Goal: Find specific page/section: Find specific page/section

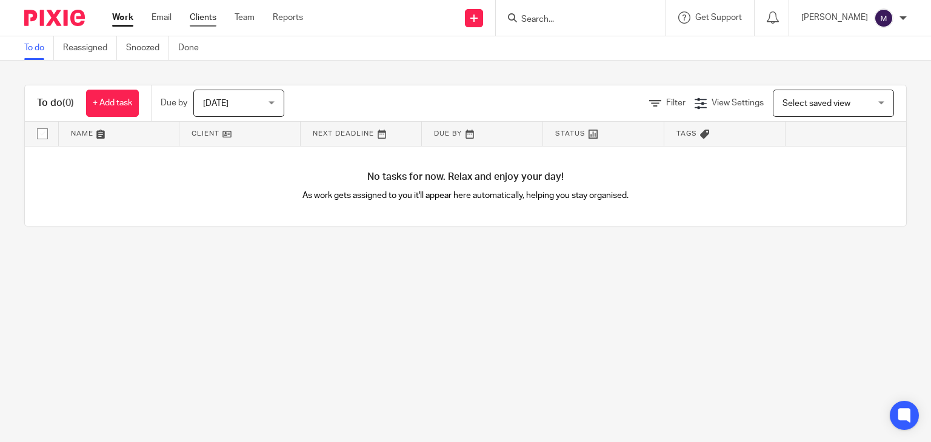
click at [201, 16] on link "Clients" at bounding box center [203, 18] width 27 height 12
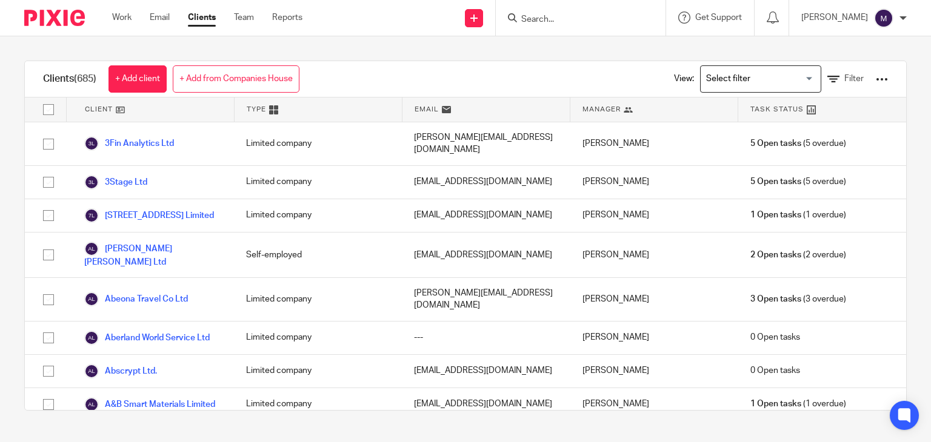
click at [716, 74] on input "Search for option" at bounding box center [758, 78] width 112 height 21
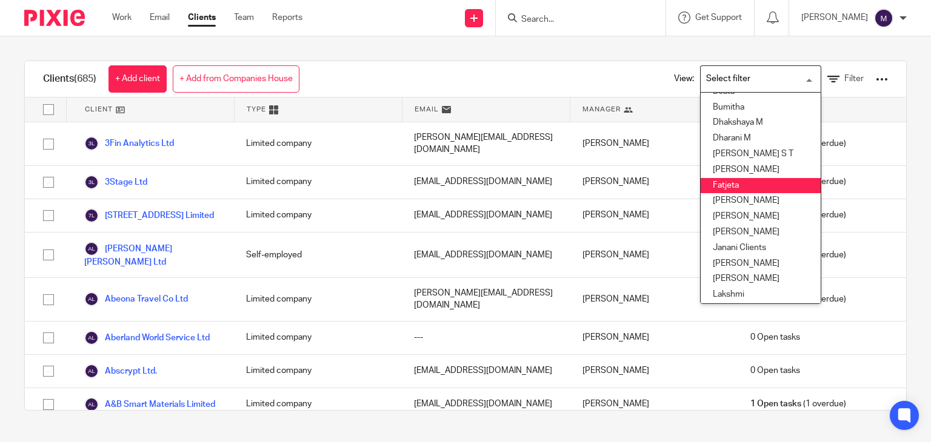
scroll to position [116, 0]
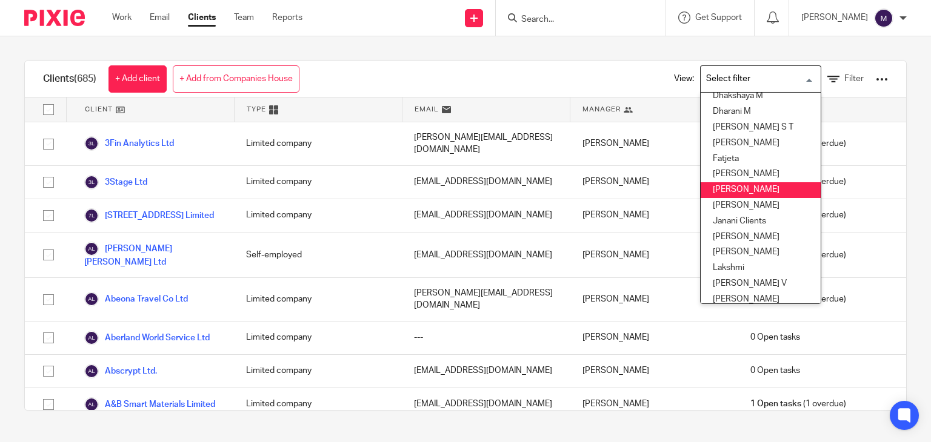
click at [719, 193] on li "[PERSON_NAME]" at bounding box center [761, 190] width 120 height 16
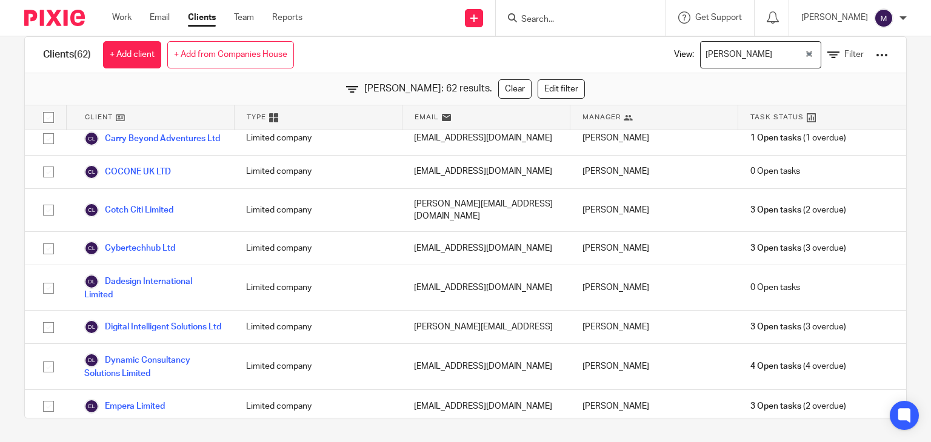
scroll to position [413, 0]
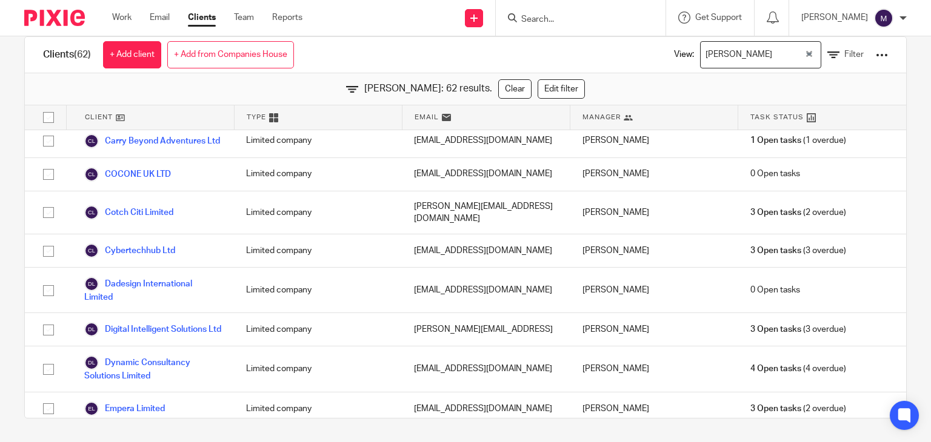
click at [705, 52] on div "[PERSON_NAME]" at bounding box center [753, 54] width 104 height 24
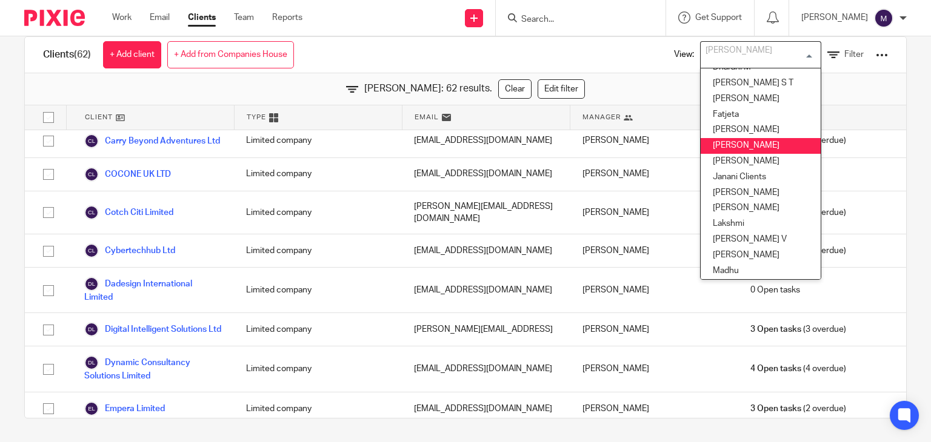
scroll to position [144, 0]
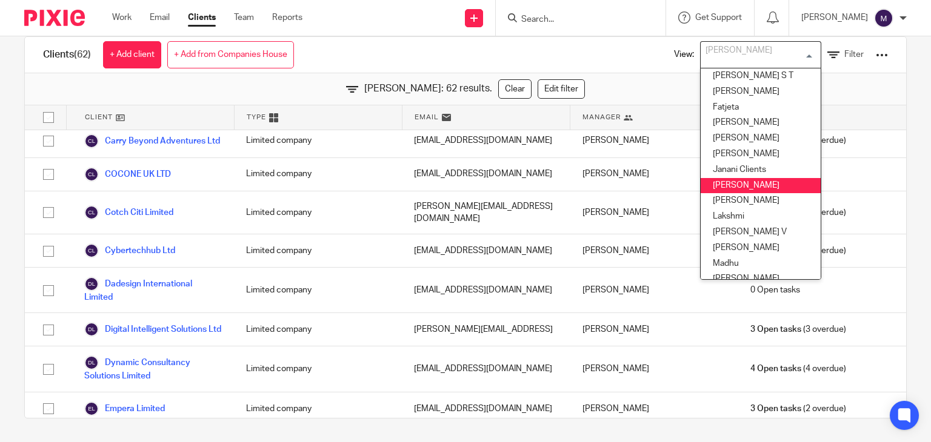
click at [701, 188] on li "Kavya T" at bounding box center [761, 186] width 120 height 16
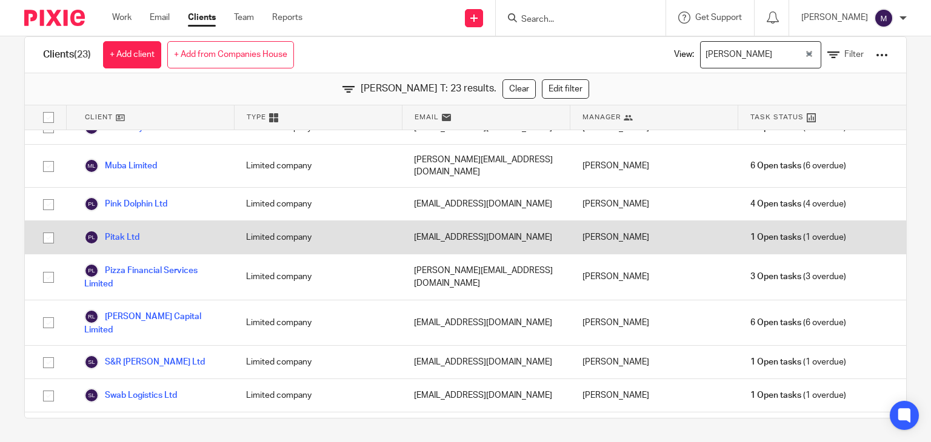
scroll to position [0, 0]
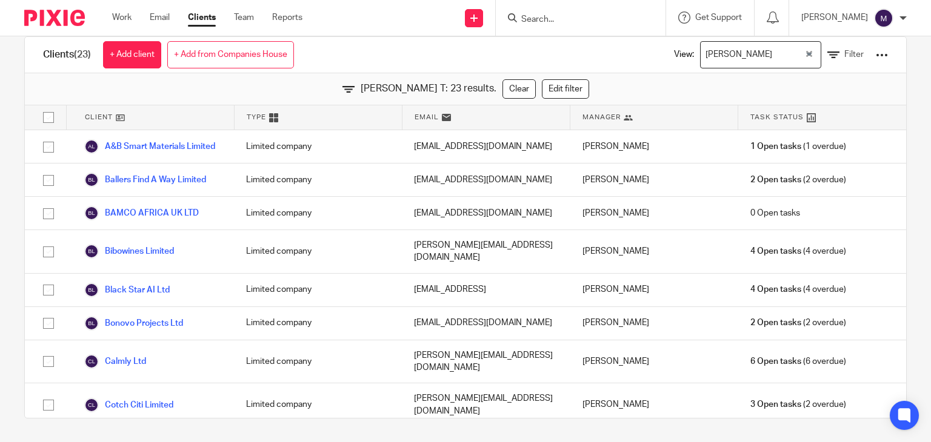
click at [776, 58] on input "Search for option" at bounding box center [789, 54] width 27 height 21
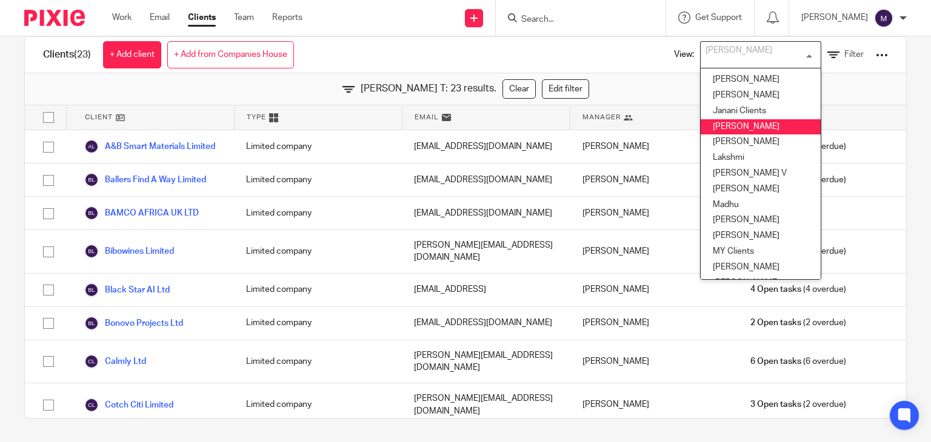
scroll to position [204, 0]
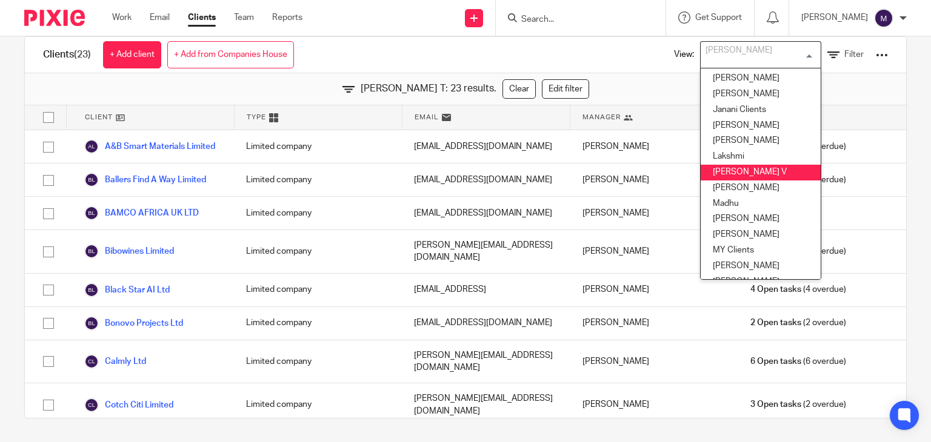
click at [730, 173] on li "[PERSON_NAME] V" at bounding box center [761, 173] width 120 height 16
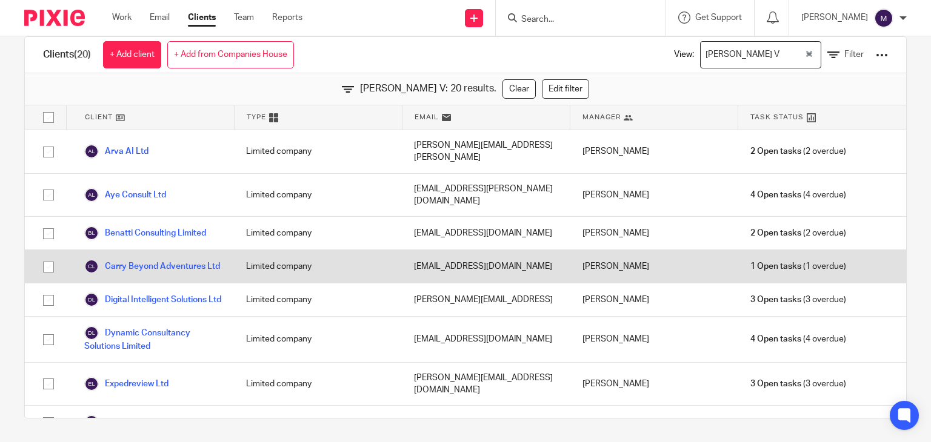
scroll to position [0, 0]
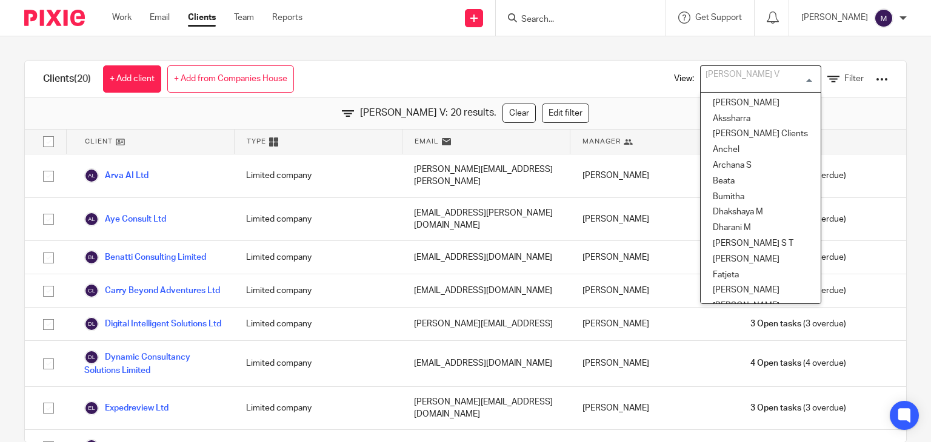
click at [714, 79] on div "[PERSON_NAME] V" at bounding box center [758, 78] width 115 height 24
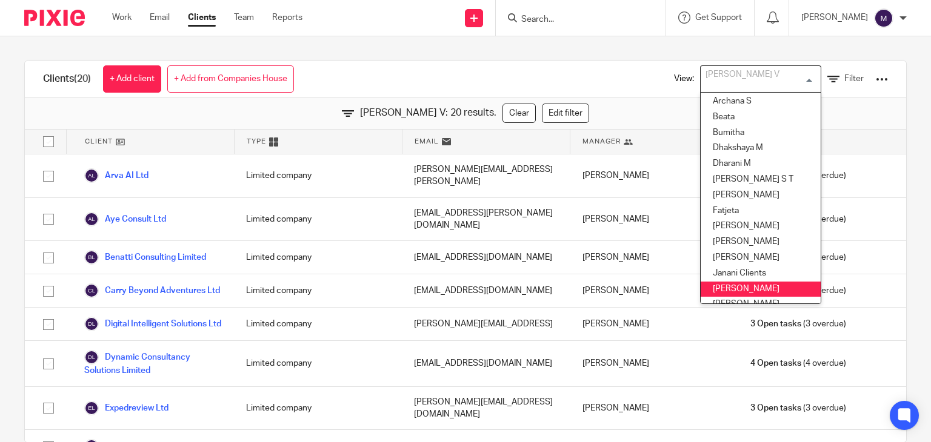
scroll to position [63, 0]
click at [707, 285] on li "Kavya T" at bounding box center [761, 291] width 120 height 16
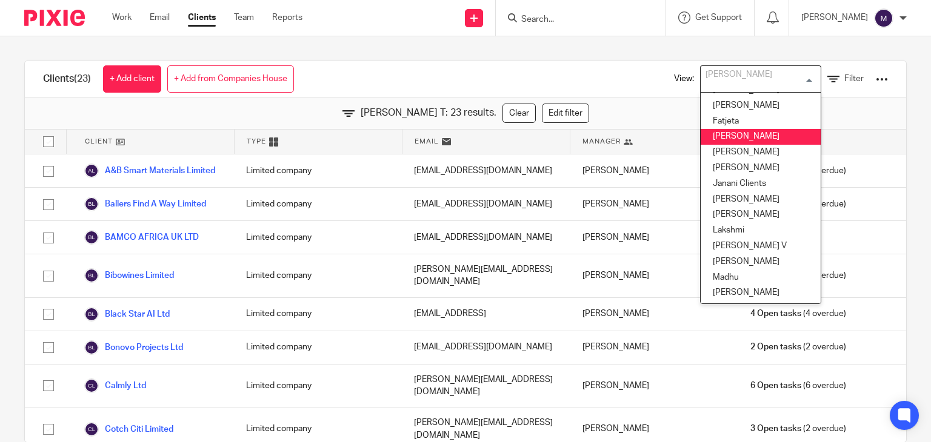
scroll to position [153, 0]
click at [721, 143] on li "[PERSON_NAME]" at bounding box center [761, 138] width 120 height 16
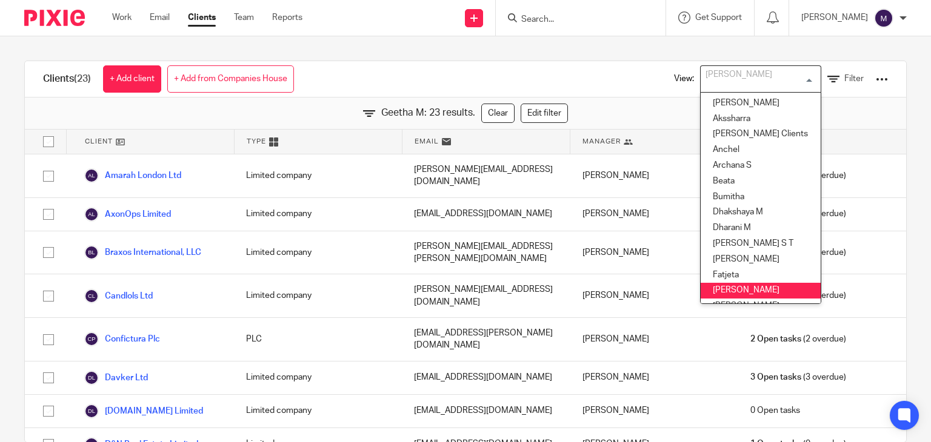
click at [727, 75] on div "[PERSON_NAME]" at bounding box center [758, 78] width 115 height 24
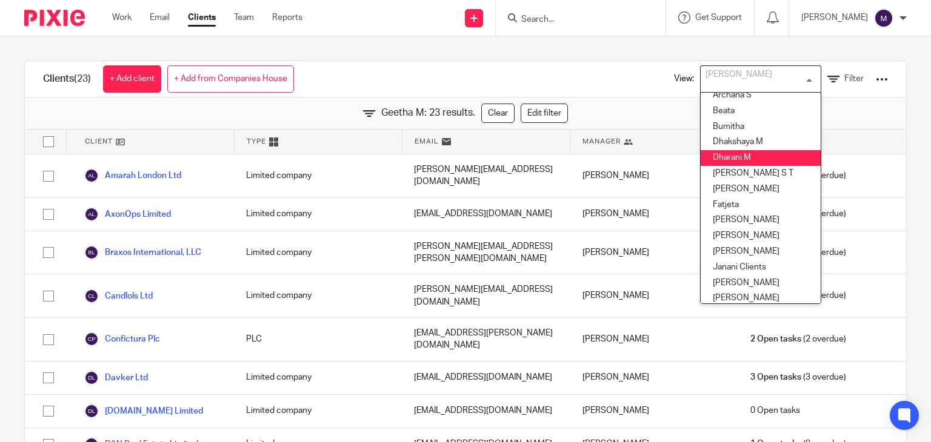
scroll to position [0, 0]
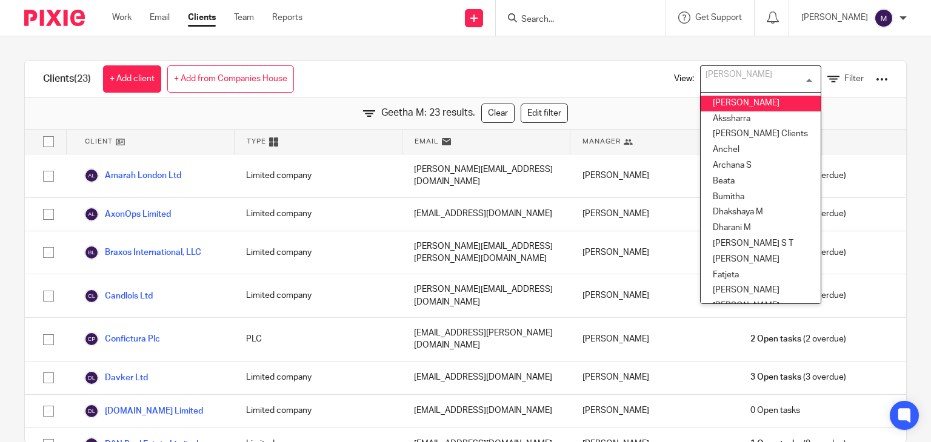
click at [726, 98] on li "Aishwarya" at bounding box center [761, 104] width 120 height 16
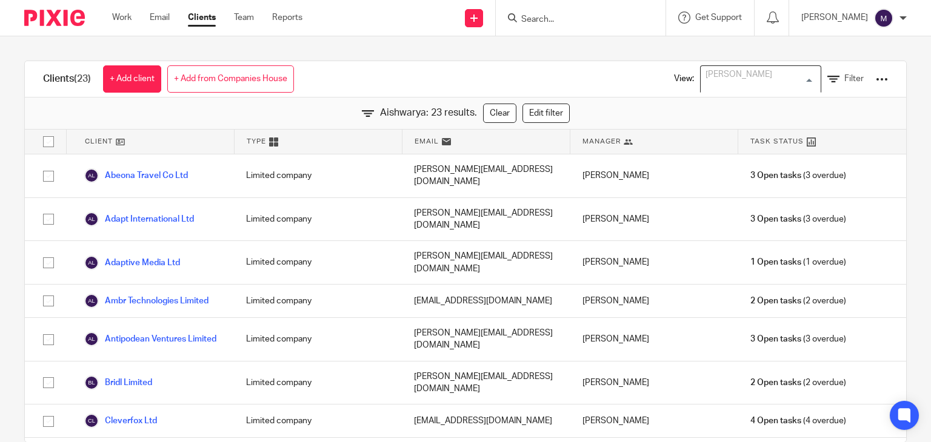
click at [741, 82] on input "Search for option" at bounding box center [758, 78] width 112 height 21
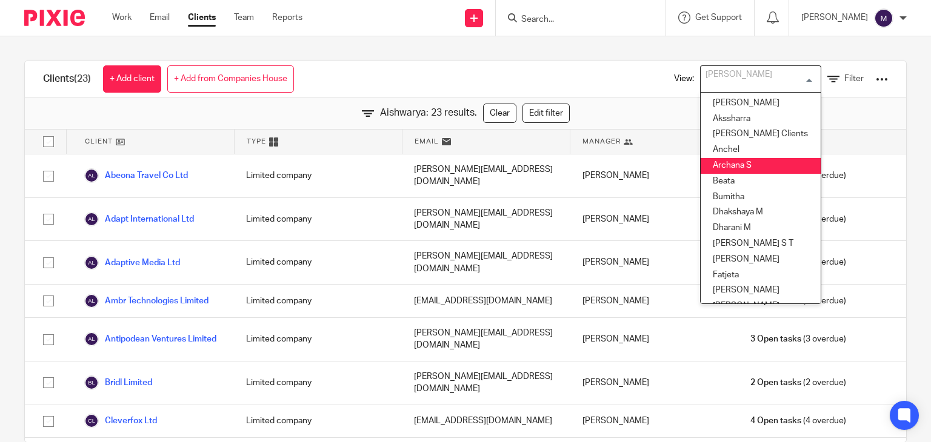
click at [717, 170] on li "Archana S" at bounding box center [761, 166] width 120 height 16
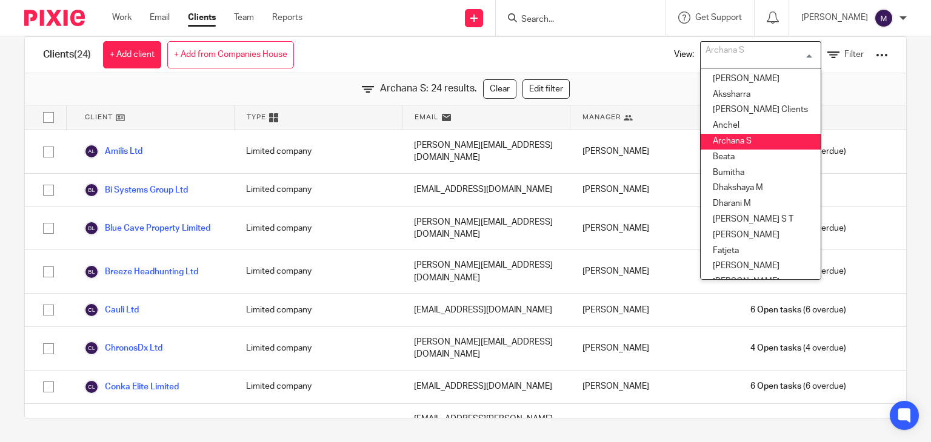
click at [721, 55] on div "Archana S" at bounding box center [758, 54] width 115 height 24
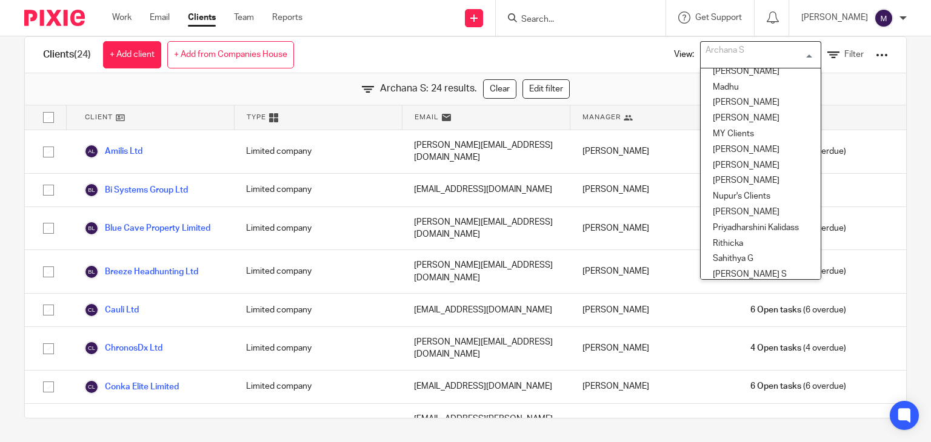
scroll to position [523, 0]
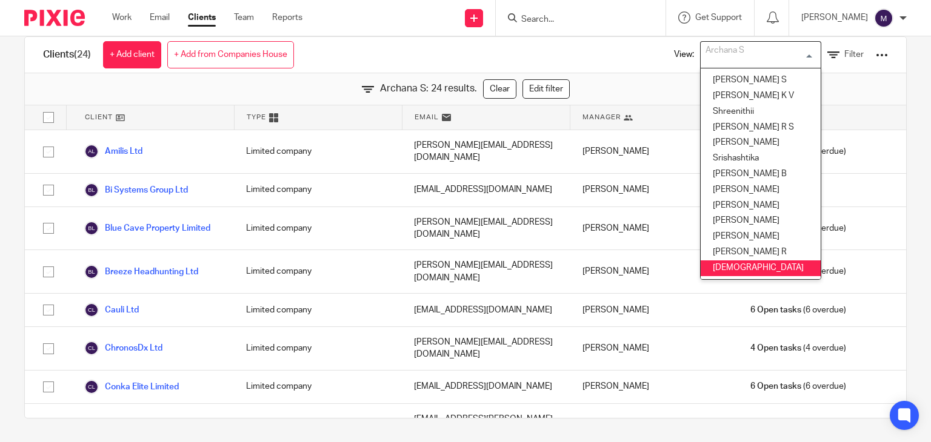
click at [722, 261] on li "Visha" at bounding box center [761, 269] width 120 height 16
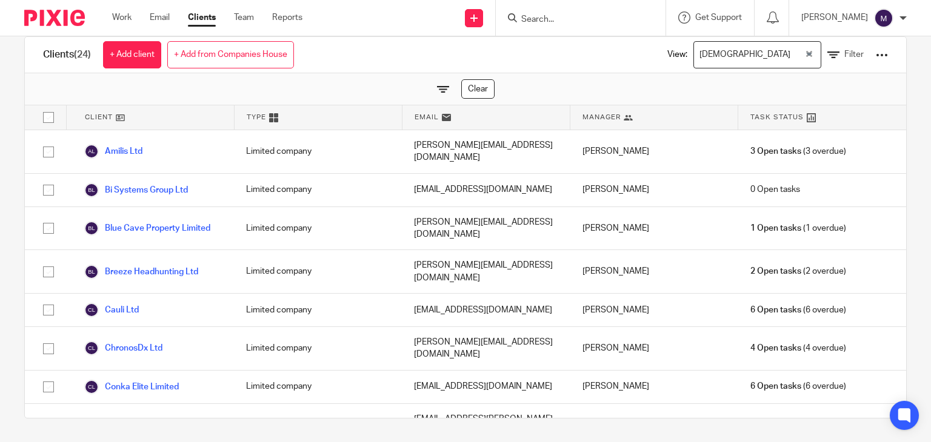
scroll to position [0, 0]
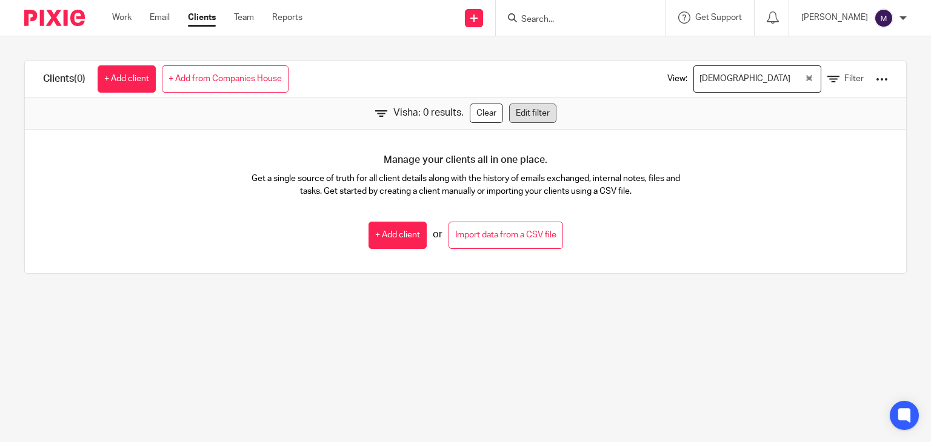
click at [536, 114] on link "Edit filter" at bounding box center [532, 113] width 47 height 19
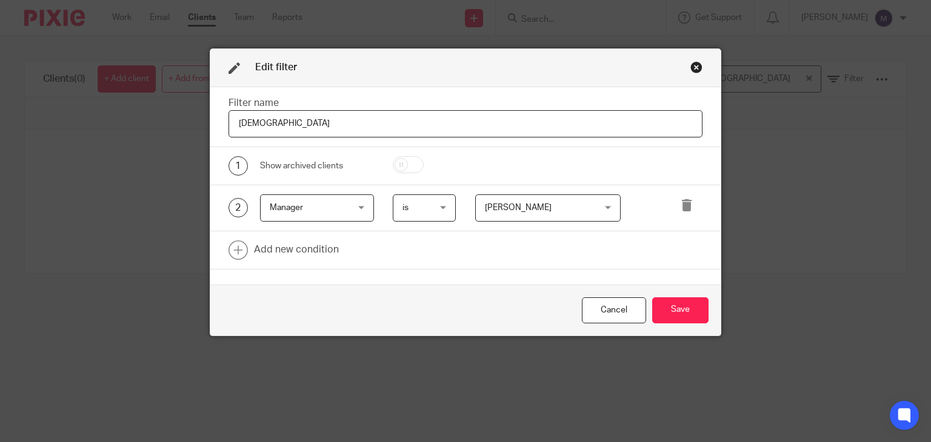
click at [560, 210] on span "[PERSON_NAME]" at bounding box center [539, 207] width 108 height 25
click at [337, 201] on span "Manager" at bounding box center [311, 207] width 83 height 25
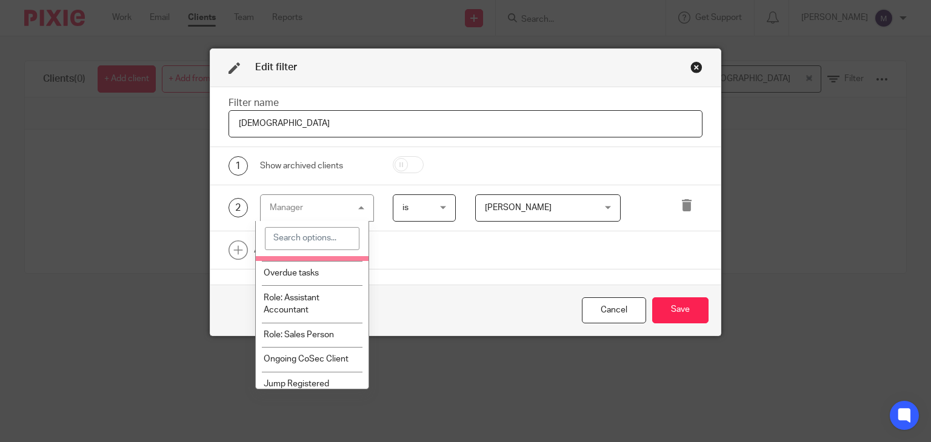
scroll to position [120, 0]
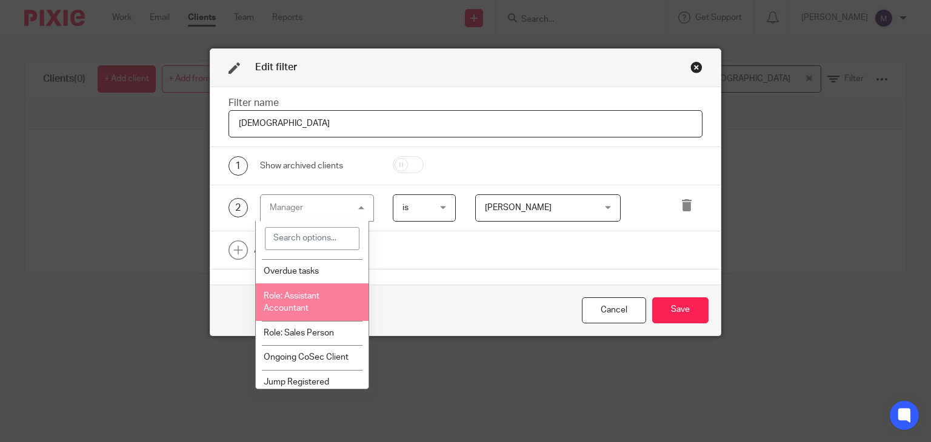
click at [313, 302] on li "Role: Assistant Accountant" at bounding box center [312, 302] width 113 height 37
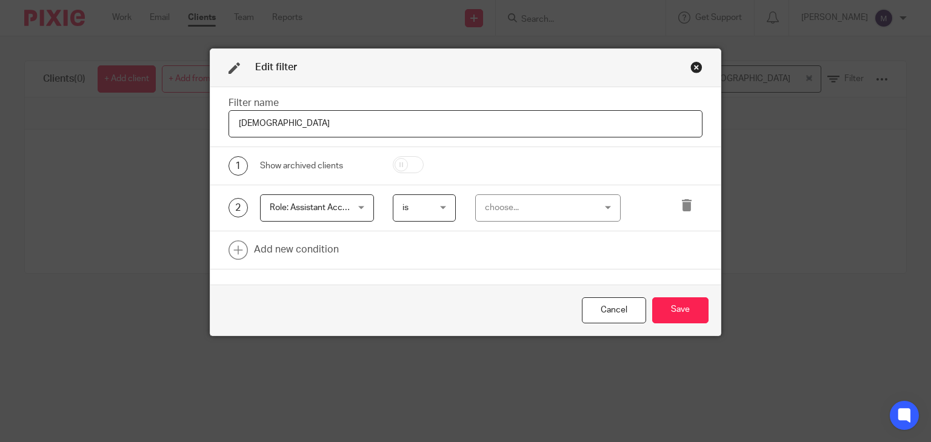
click at [524, 208] on div "choose..." at bounding box center [539, 207] width 108 height 25
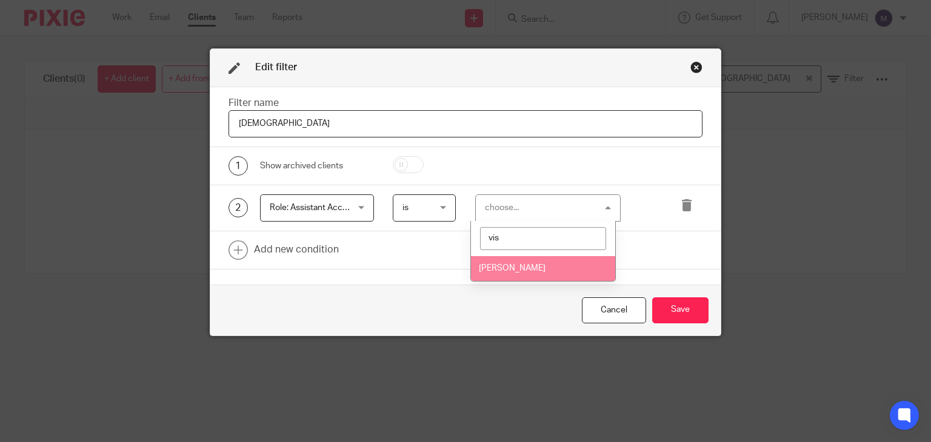
type input "vis"
click at [524, 271] on span "[PERSON_NAME]" at bounding box center [512, 268] width 67 height 8
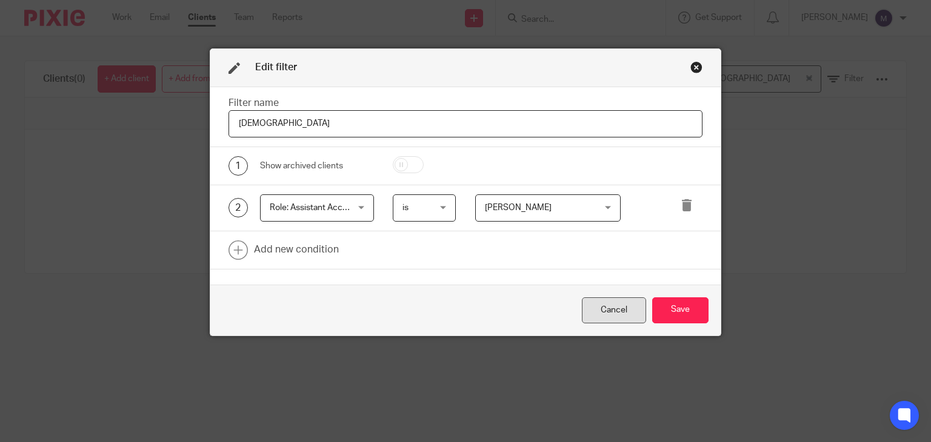
click at [611, 310] on div "Cancel" at bounding box center [614, 311] width 64 height 26
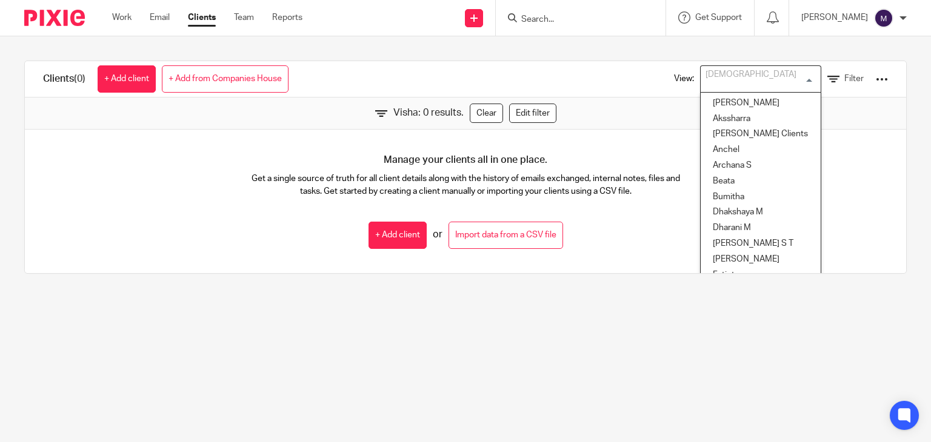
scroll to position [510, 0]
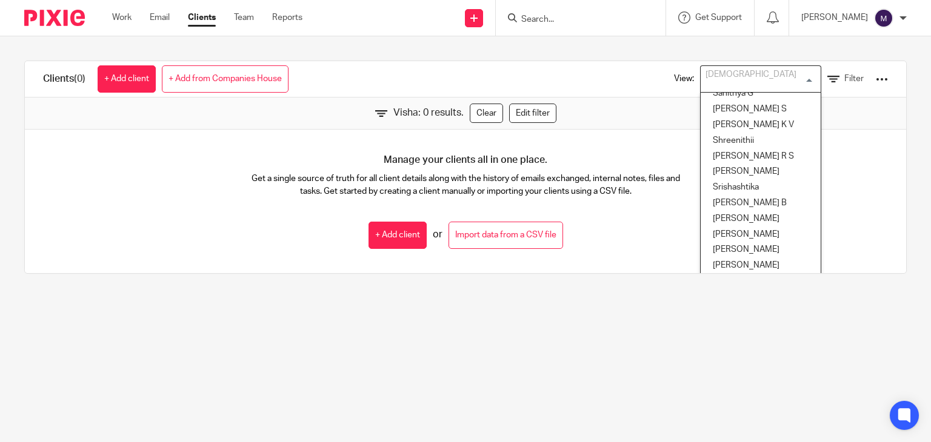
click at [795, 79] on div "Visha Loading..." at bounding box center [760, 78] width 121 height 27
click at [827, 81] on link "Filter" at bounding box center [845, 79] width 36 height 13
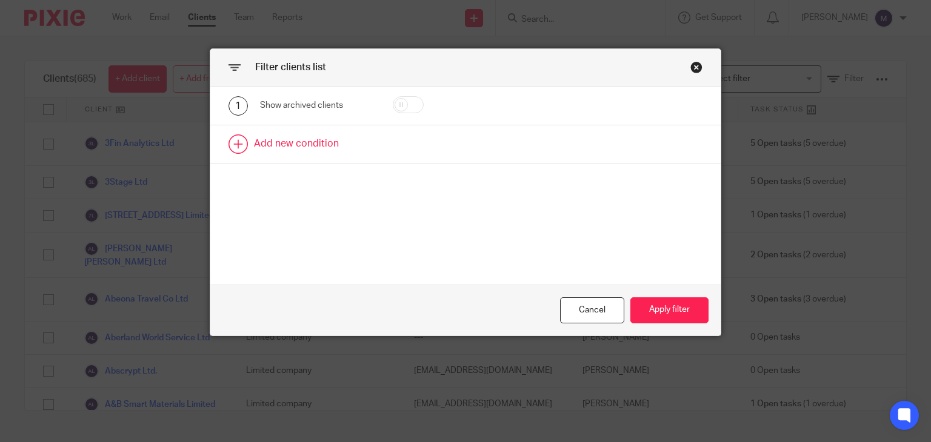
click at [339, 146] on link at bounding box center [465, 144] width 511 height 38
click at [315, 202] on link at bounding box center [465, 190] width 511 height 38
click at [314, 142] on div "Field" at bounding box center [311, 147] width 83 height 25
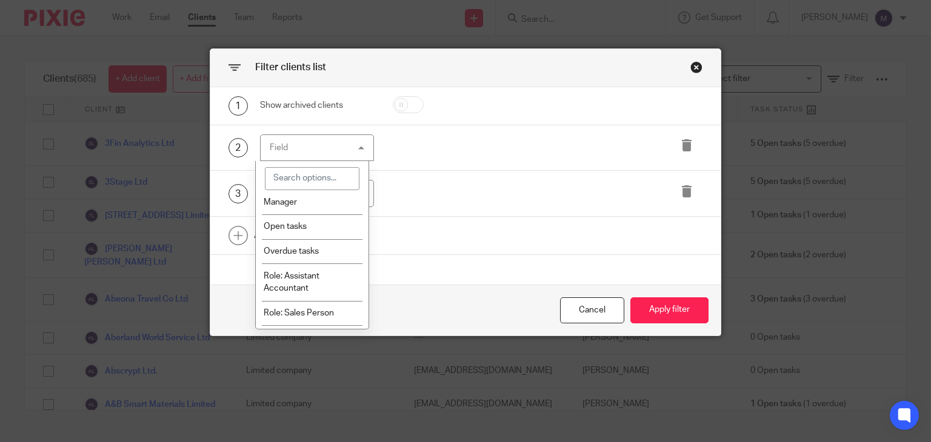
scroll to position [90, 0]
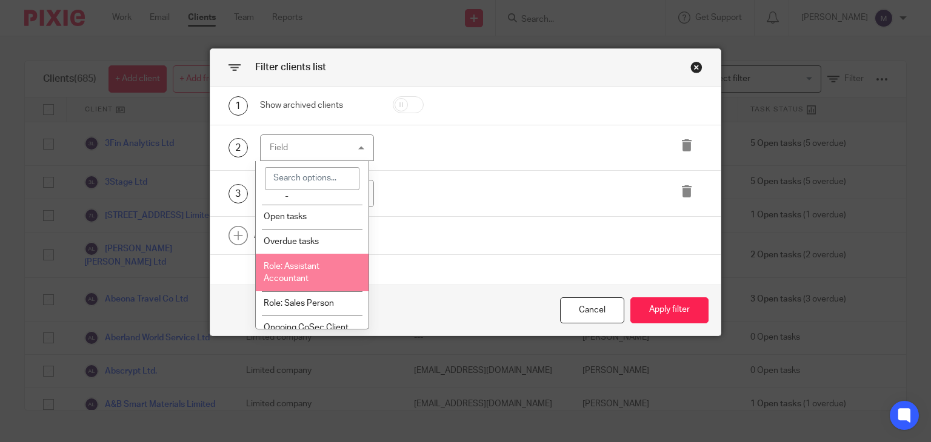
click at [304, 270] on span "Role: Assistant Accountant" at bounding box center [292, 272] width 56 height 21
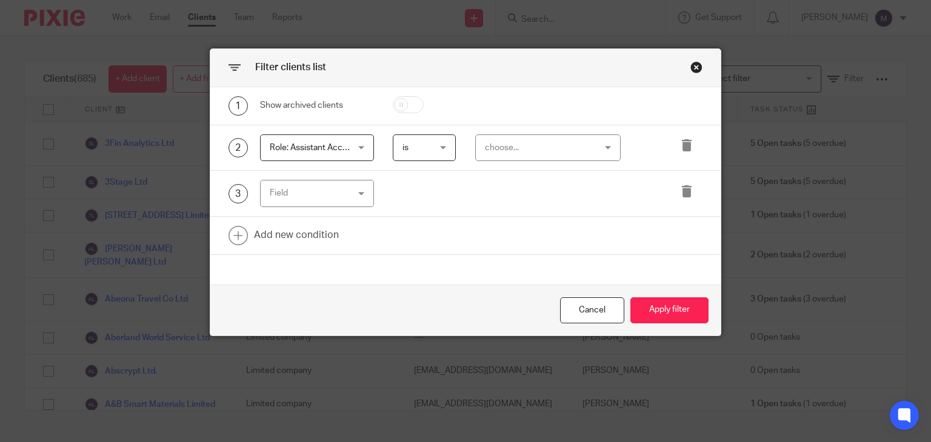
click at [507, 145] on div "choose..." at bounding box center [539, 147] width 108 height 25
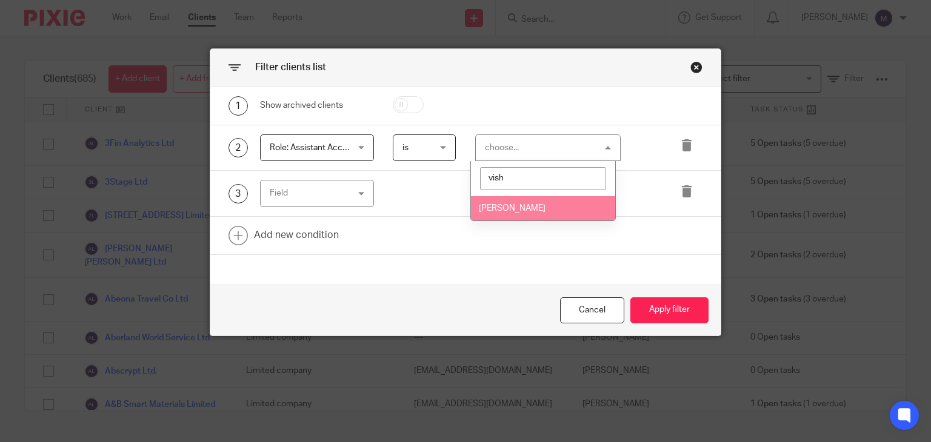
type input "vish"
click at [511, 208] on span "[PERSON_NAME]" at bounding box center [512, 208] width 67 height 8
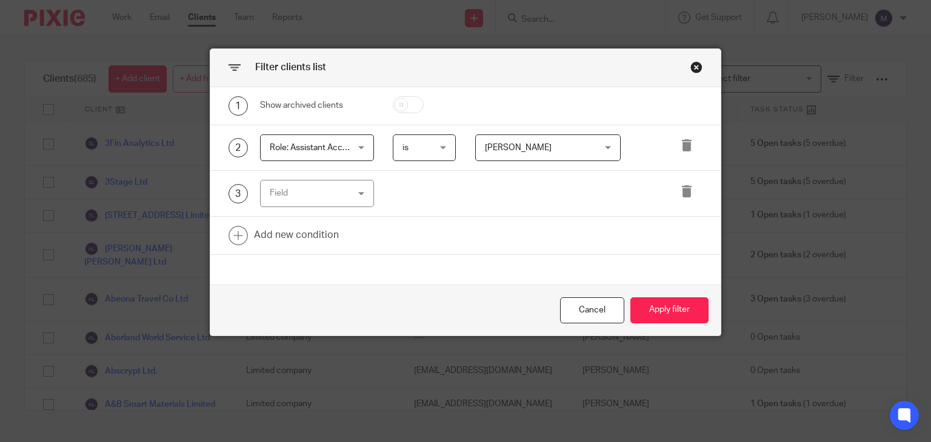
click at [480, 258] on div "1 Show archived clients 2 Role: Assistant Accountant Role: Assistant Accountant…" at bounding box center [465, 186] width 511 height 198
click at [674, 191] on div at bounding box center [682, 193] width 41 height 27
click at [688, 193] on icon at bounding box center [687, 191] width 12 height 12
click at [668, 310] on button "Apply filter" at bounding box center [669, 311] width 78 height 26
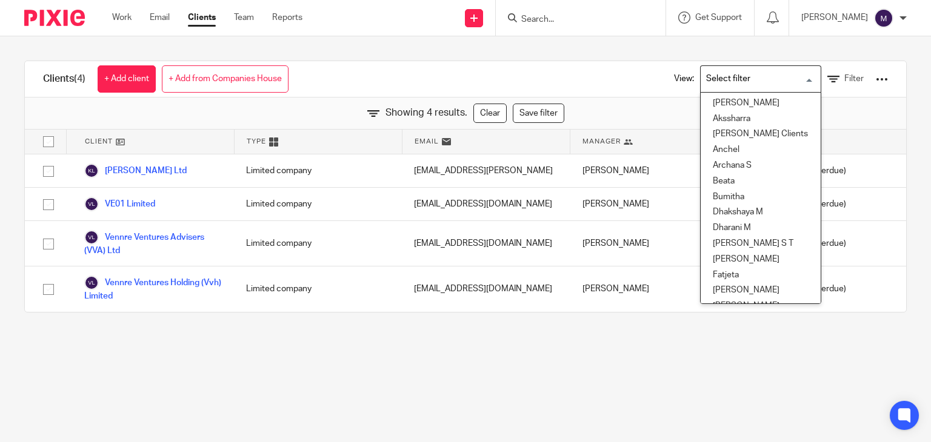
click at [725, 76] on input "Search for option" at bounding box center [758, 78] width 112 height 21
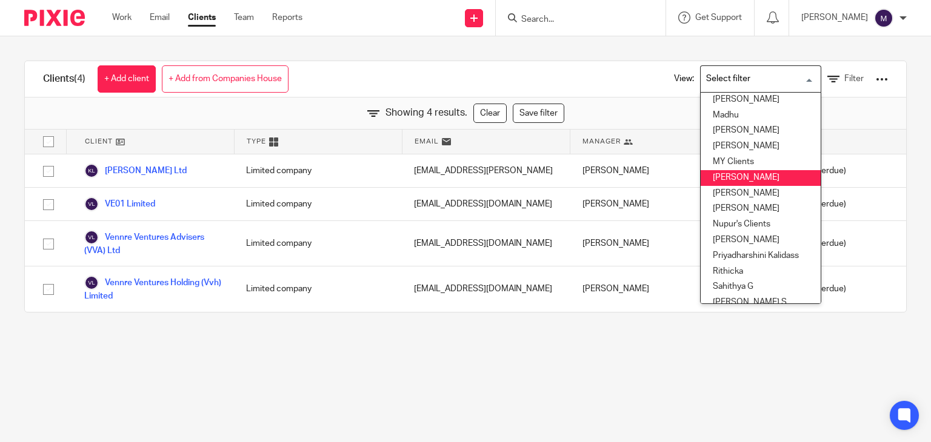
scroll to position [310, 0]
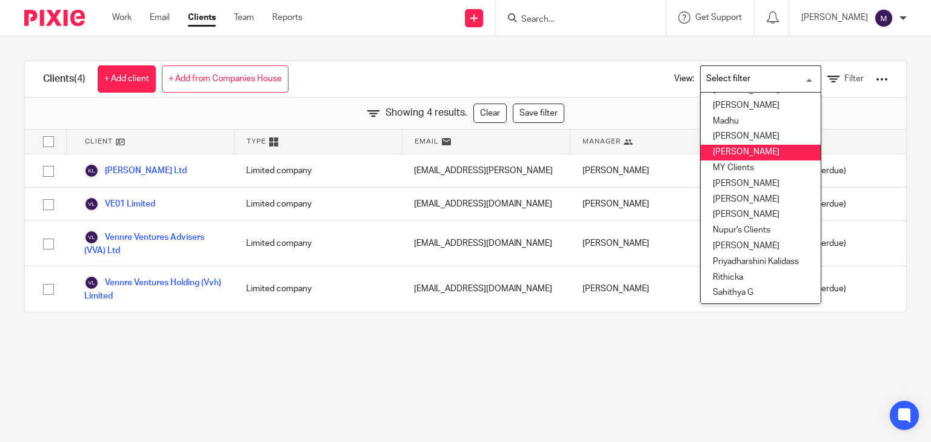
click at [745, 153] on li "Mithun" at bounding box center [761, 153] width 120 height 16
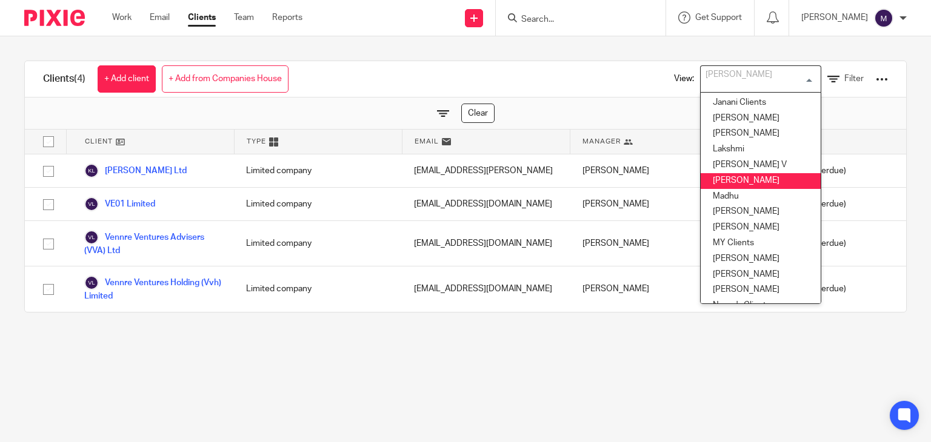
scroll to position [240, 0]
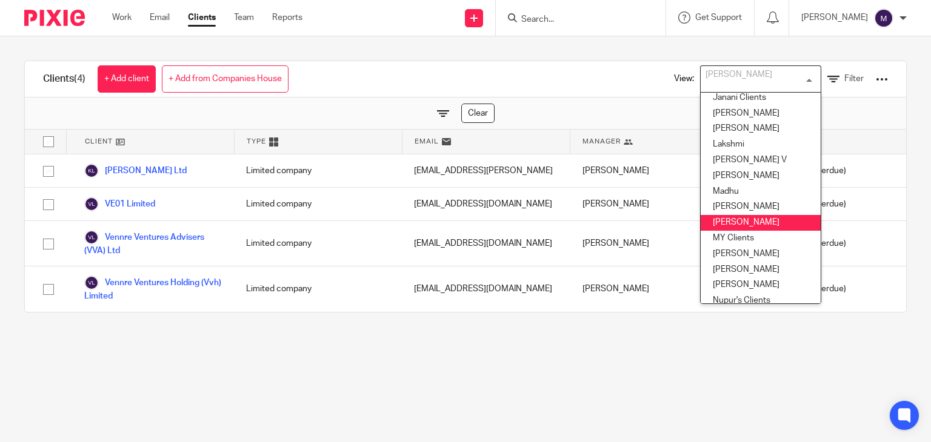
click at [720, 218] on li "Mithun" at bounding box center [761, 223] width 120 height 16
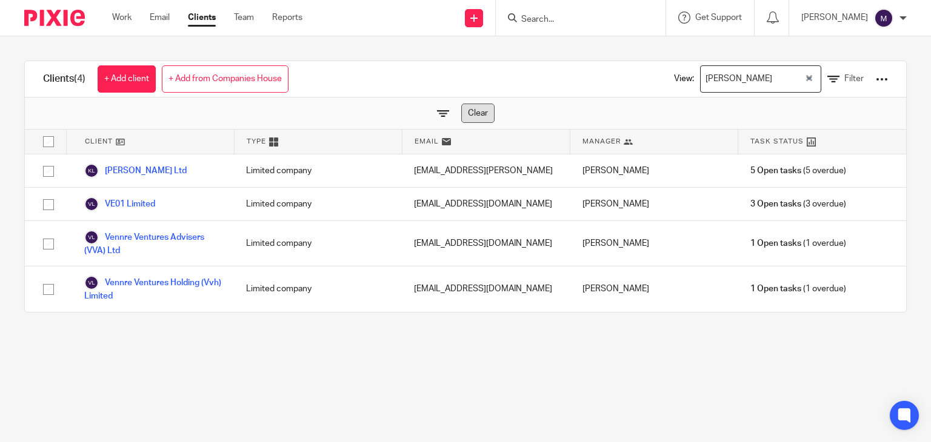
click at [473, 110] on link "Clear" at bounding box center [477, 113] width 33 height 19
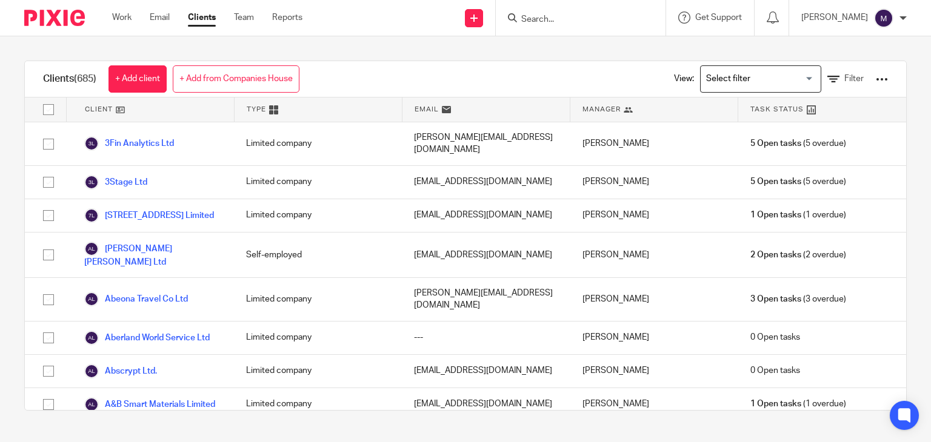
click at [710, 79] on input "Search for option" at bounding box center [758, 78] width 112 height 21
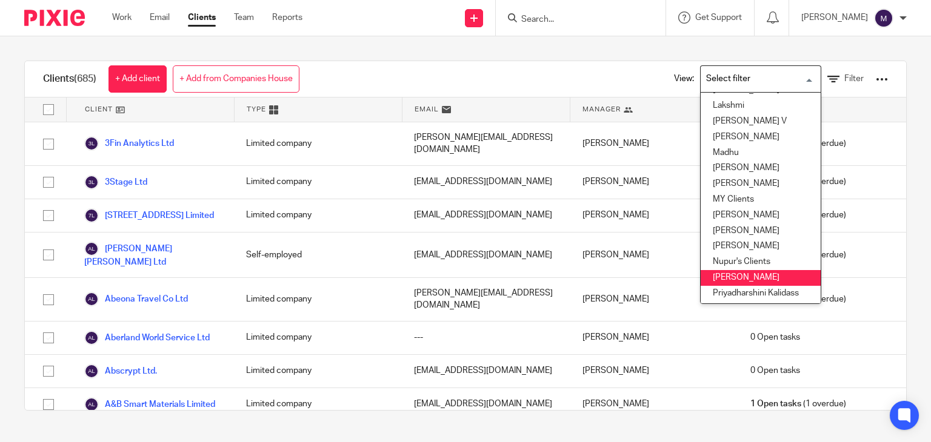
scroll to position [276, 0]
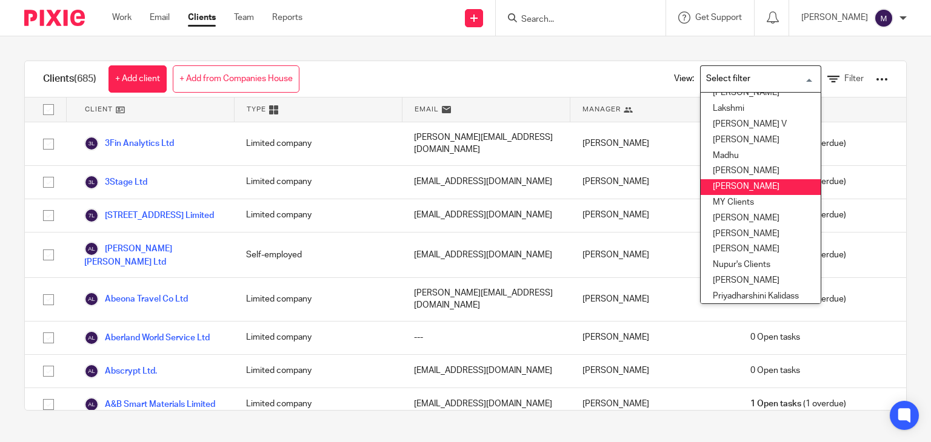
click at [726, 185] on li "Mithun" at bounding box center [761, 187] width 120 height 16
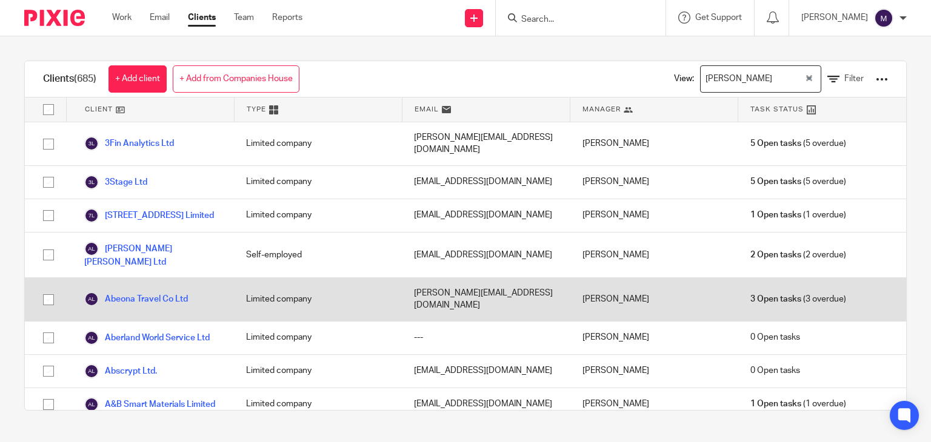
scroll to position [0, 0]
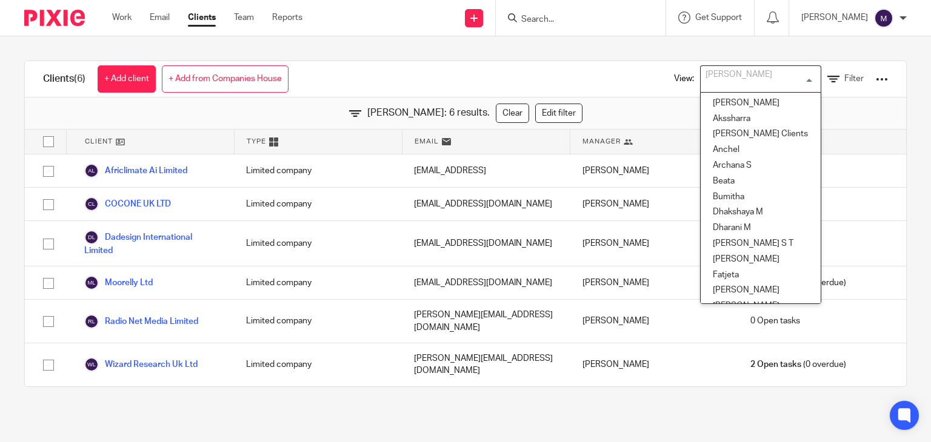
click at [714, 75] on div "Mithun" at bounding box center [758, 78] width 115 height 24
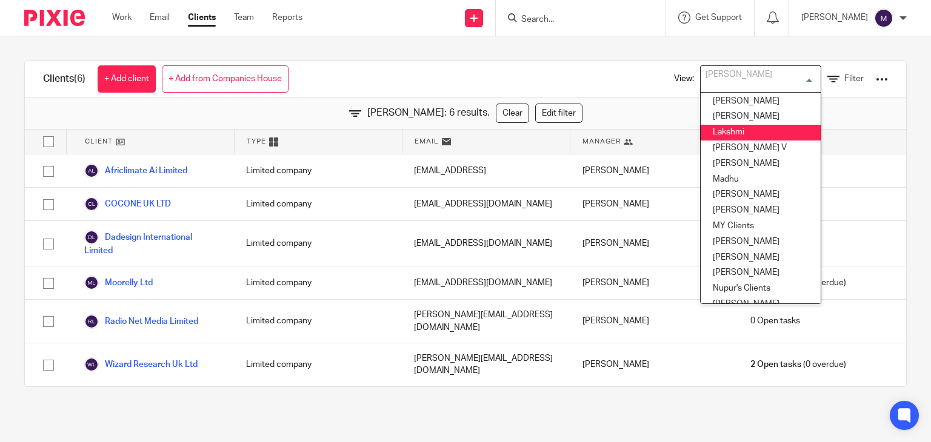
scroll to position [253, 0]
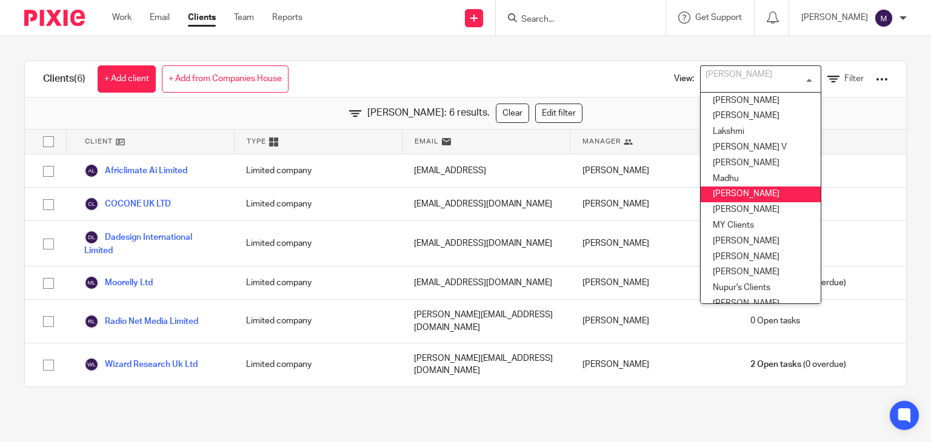
click at [722, 191] on li "Madhura" at bounding box center [761, 195] width 120 height 16
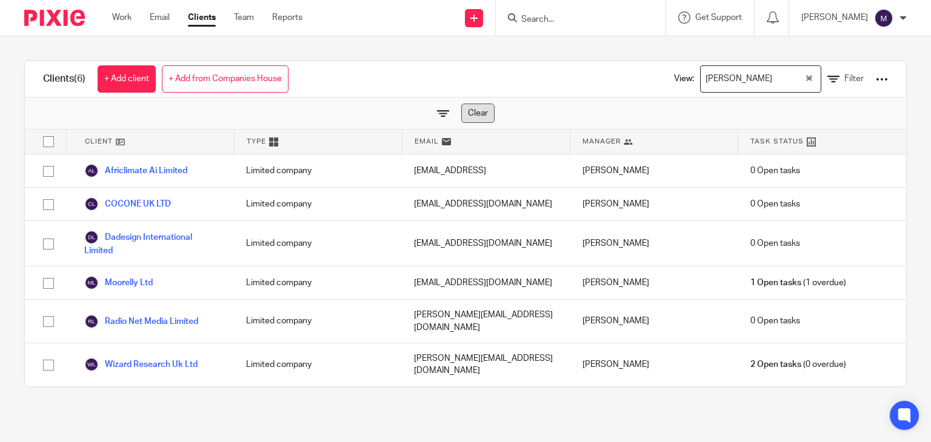
click at [465, 110] on link "Clear" at bounding box center [477, 113] width 33 height 19
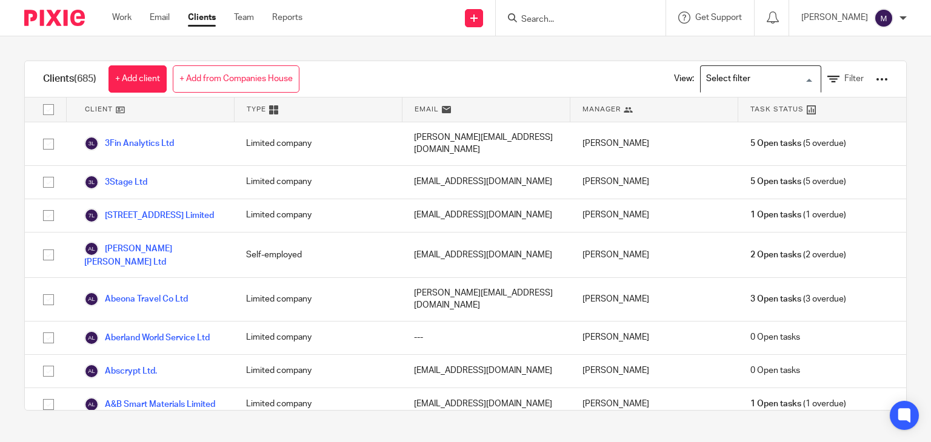
click at [719, 68] on input "Search for option" at bounding box center [758, 78] width 112 height 21
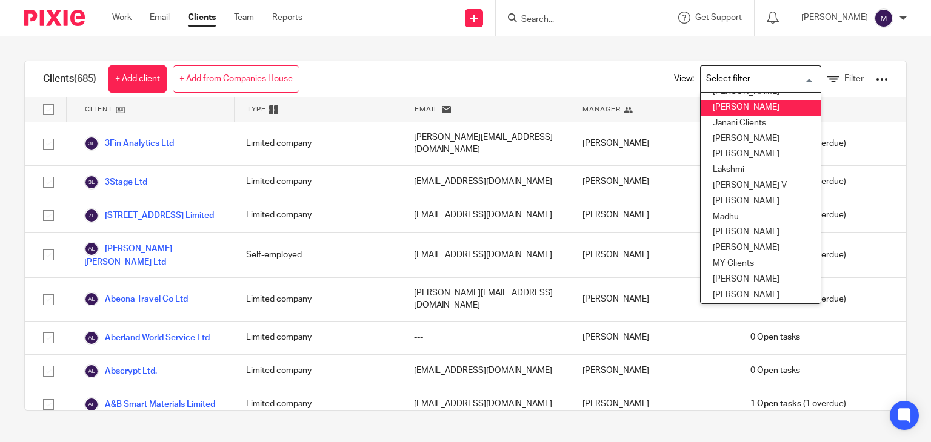
scroll to position [222, 0]
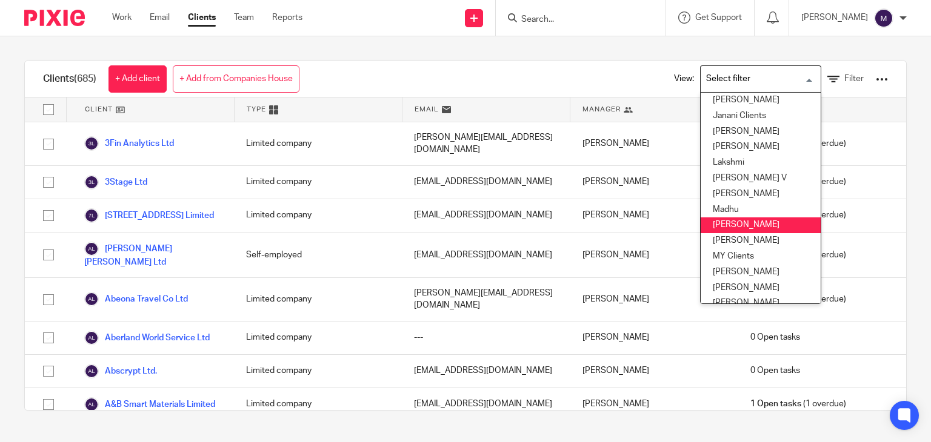
click at [718, 224] on li "Madhura" at bounding box center [761, 226] width 120 height 16
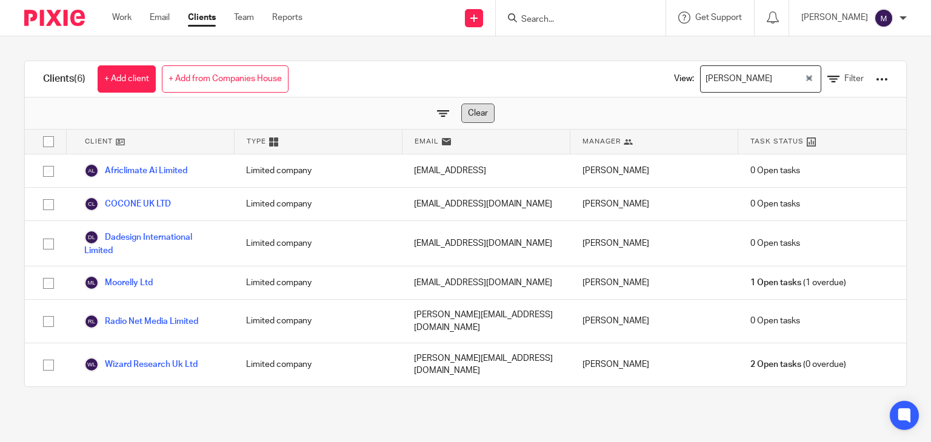
click at [481, 107] on link "Clear" at bounding box center [477, 113] width 33 height 19
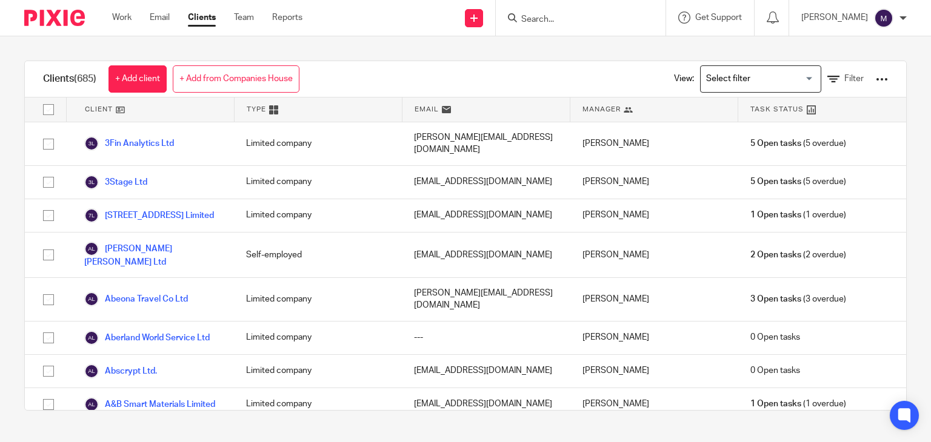
click at [725, 74] on input "Search for option" at bounding box center [758, 78] width 112 height 21
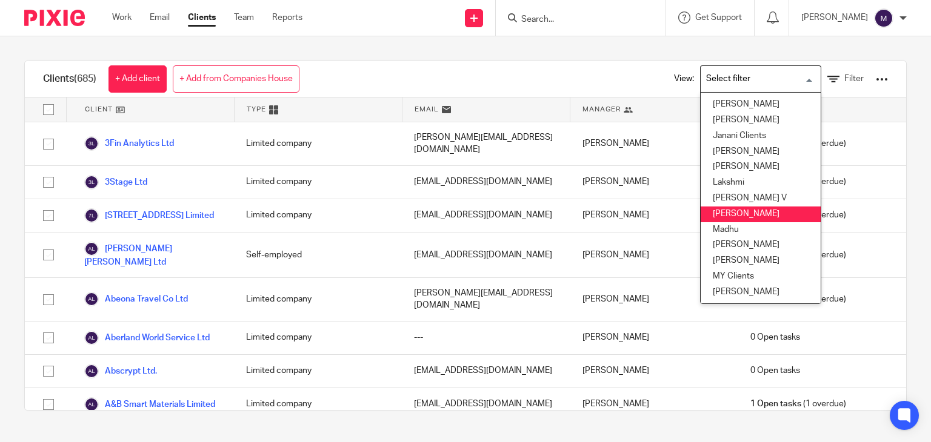
scroll to position [205, 0]
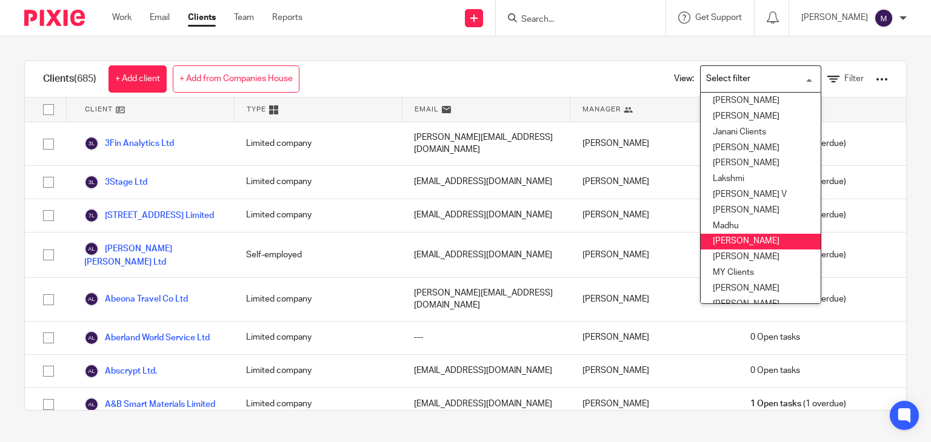
click at [722, 245] on li "Madhura" at bounding box center [761, 242] width 120 height 16
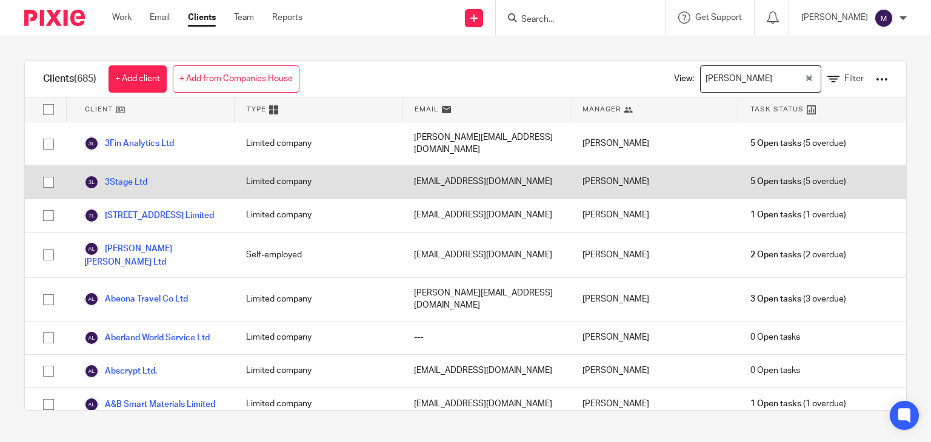
scroll to position [0, 0]
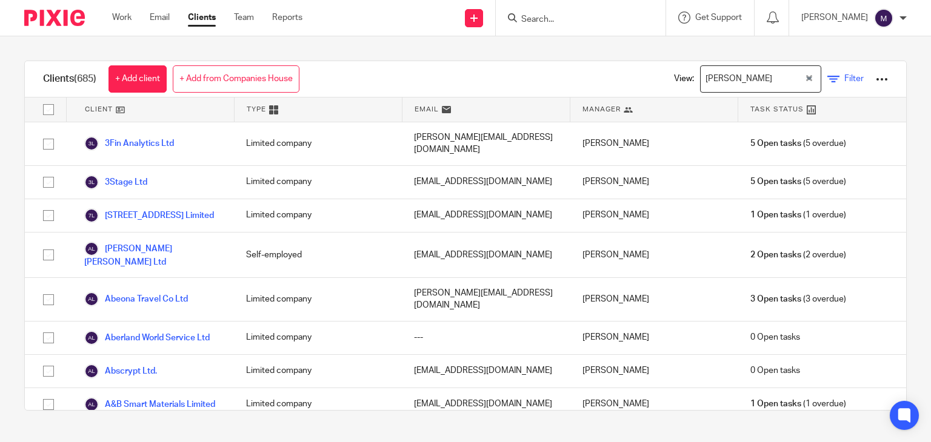
click at [827, 78] on link "Filter" at bounding box center [845, 79] width 36 height 13
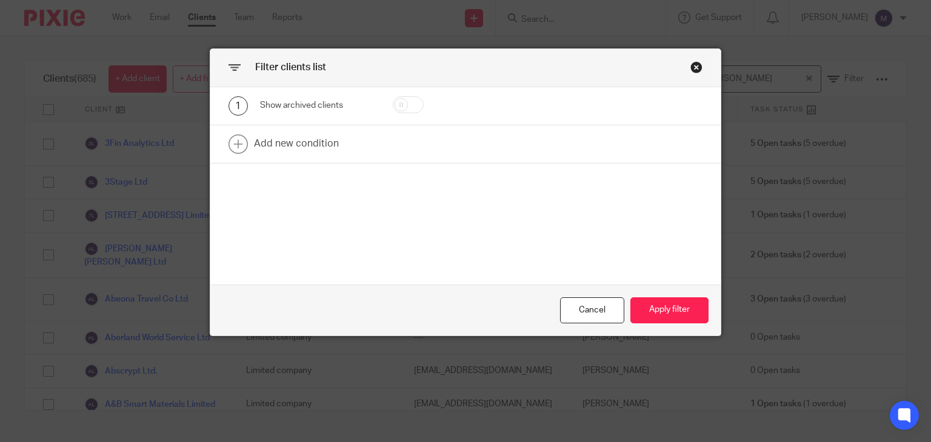
click at [684, 61] on div "Filter clients list" at bounding box center [465, 68] width 511 height 38
click at [693, 70] on div "Close this dialog window" at bounding box center [696, 67] width 12 height 12
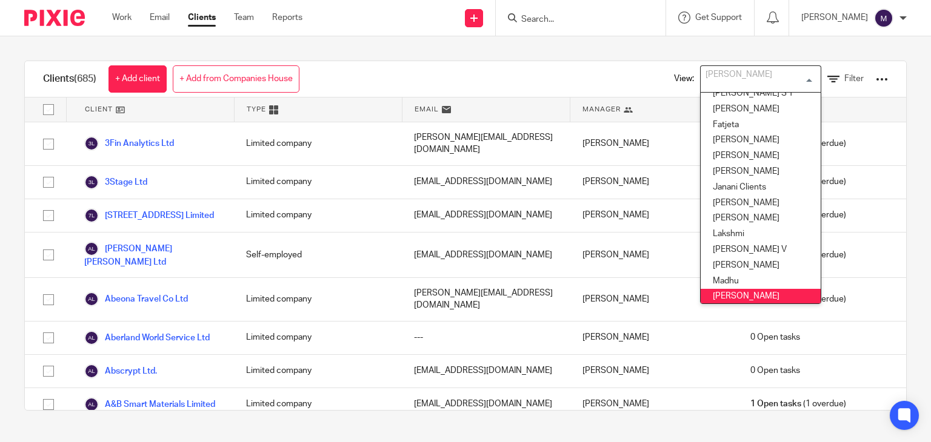
click at [725, 84] on input "Search for option" at bounding box center [758, 78] width 112 height 21
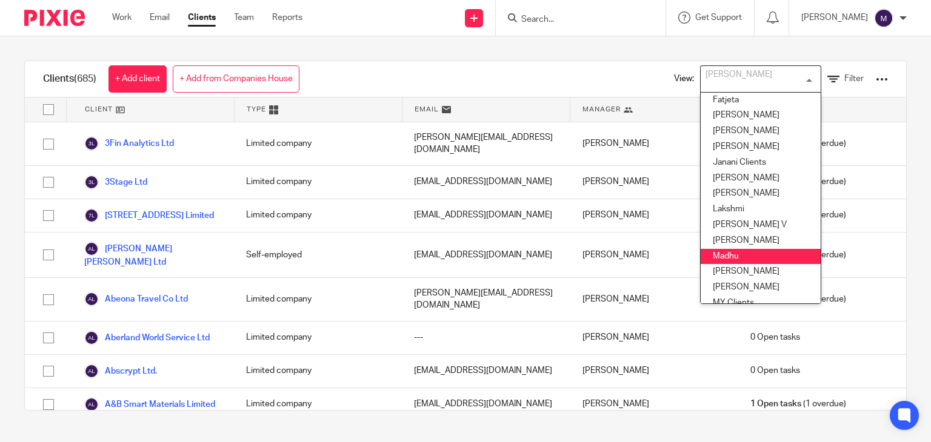
scroll to position [179, 0]
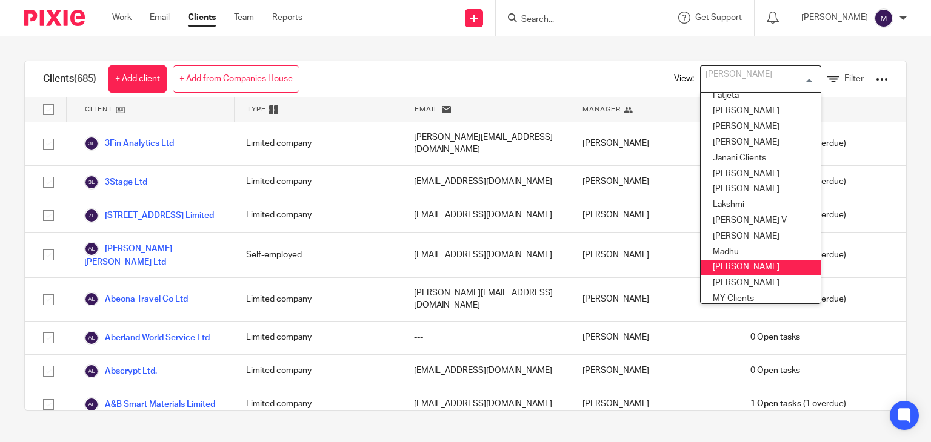
click at [727, 262] on li "Madhura" at bounding box center [761, 268] width 120 height 16
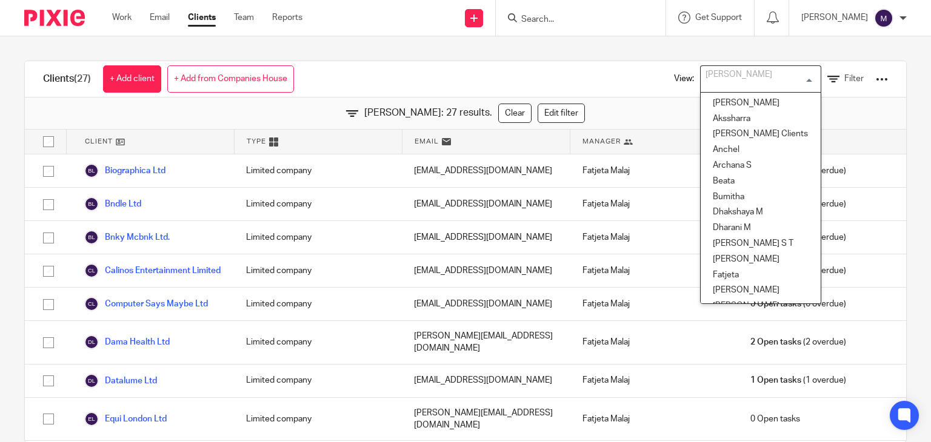
scroll to position [150, 0]
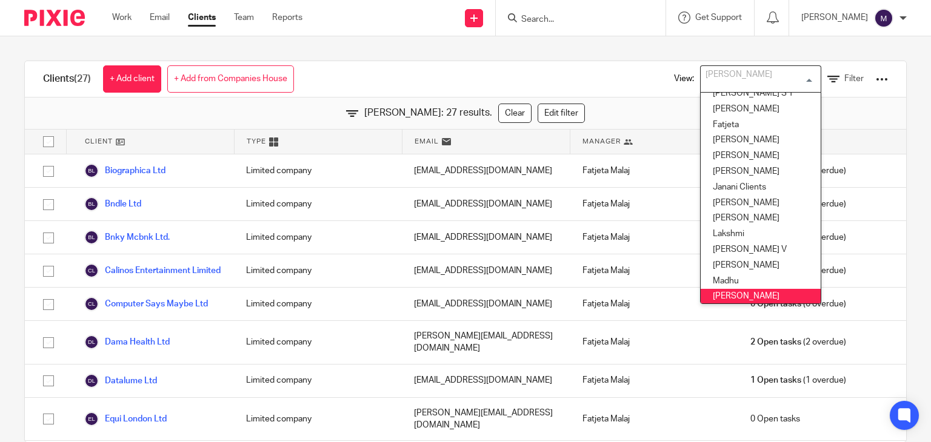
click at [704, 82] on div "Madhura" at bounding box center [758, 78] width 115 height 24
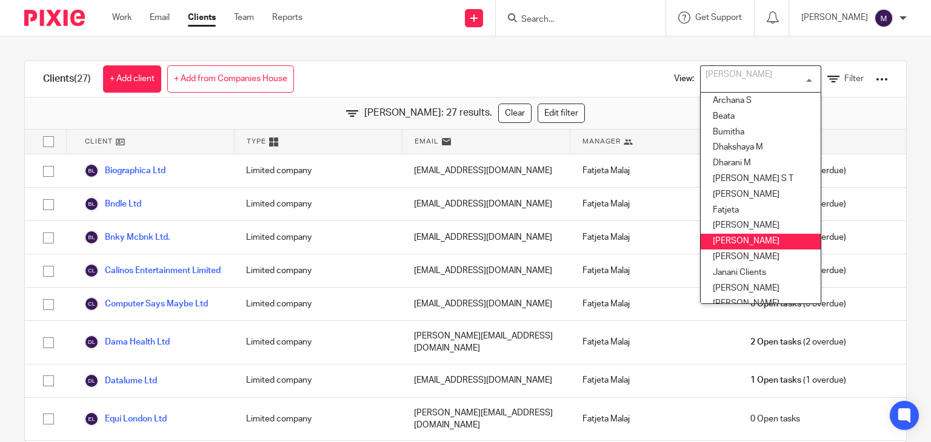
scroll to position [59, 0]
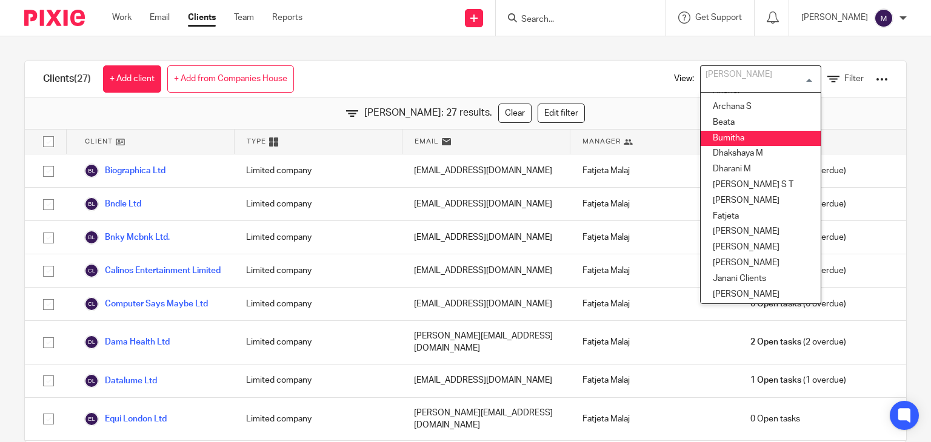
click at [718, 142] on li "Bumitha" at bounding box center [761, 139] width 120 height 16
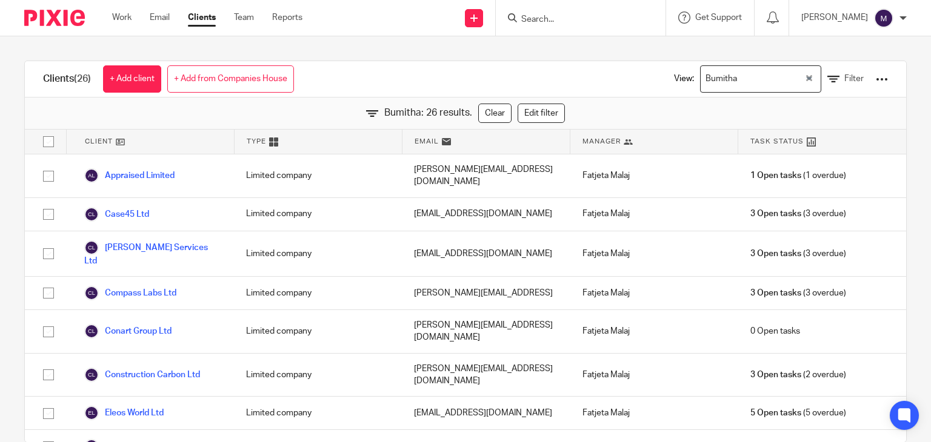
click at [564, 81] on div "Clients (26) + Add client + Add from Companies House View: Bumitha Loading... F…" at bounding box center [465, 79] width 881 height 36
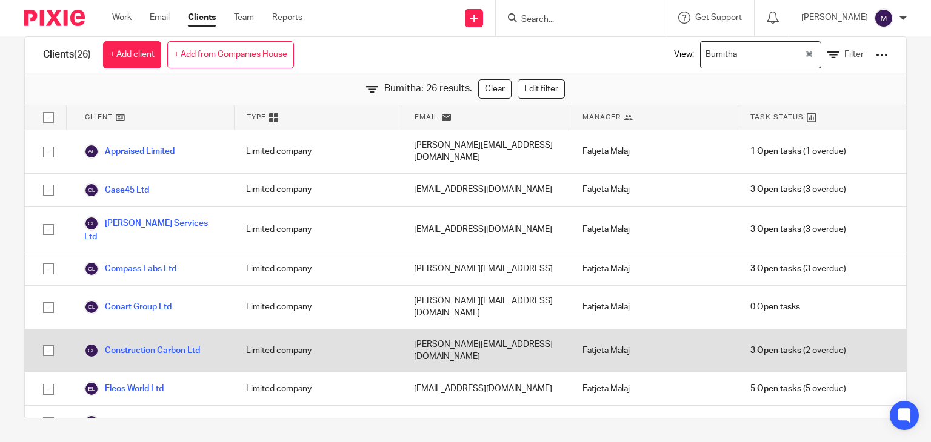
scroll to position [0, 0]
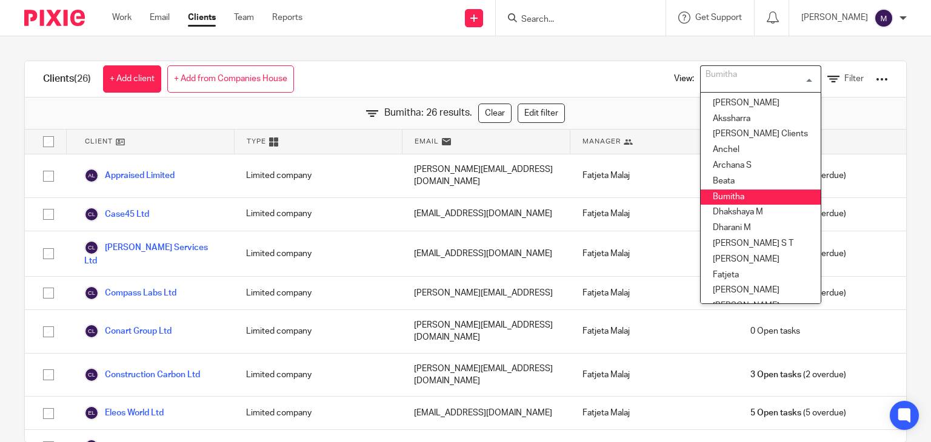
click at [710, 76] on div "Bumitha" at bounding box center [758, 78] width 115 height 24
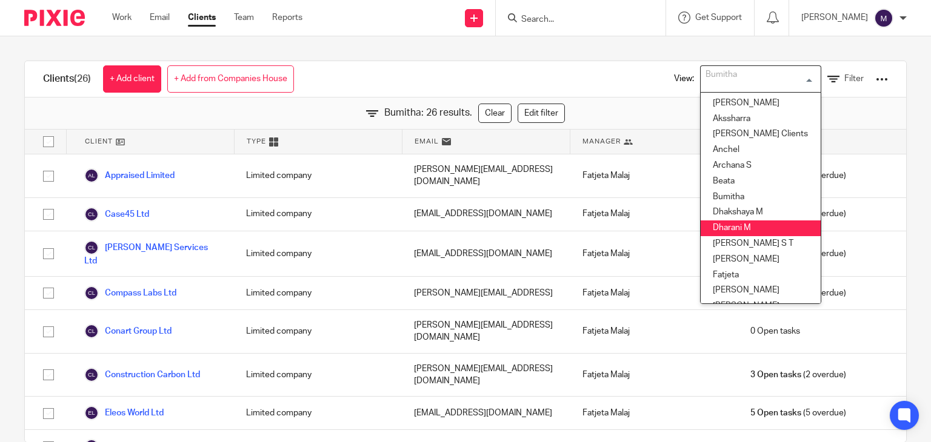
click at [722, 226] on li "Dharani M" at bounding box center [761, 229] width 120 height 16
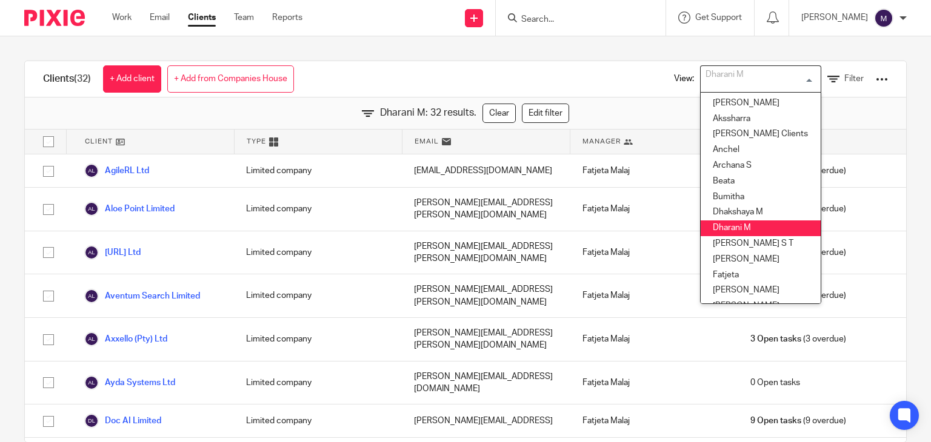
click at [739, 84] on input "Search for option" at bounding box center [758, 78] width 112 height 21
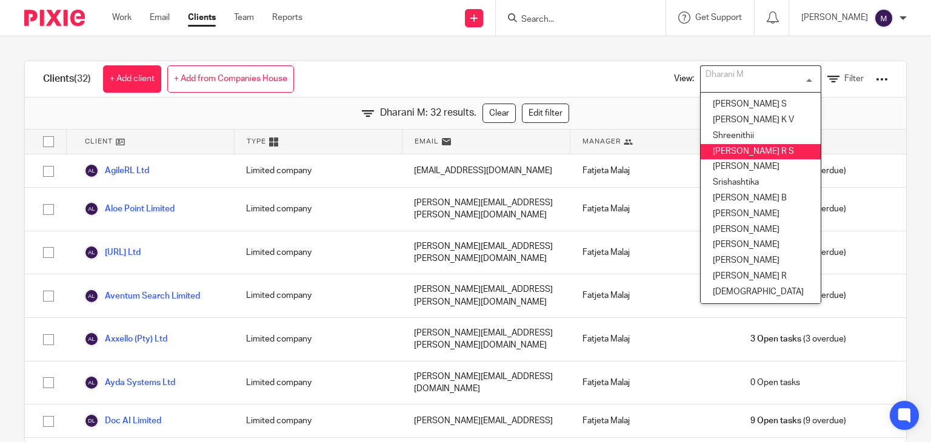
scroll to position [523, 0]
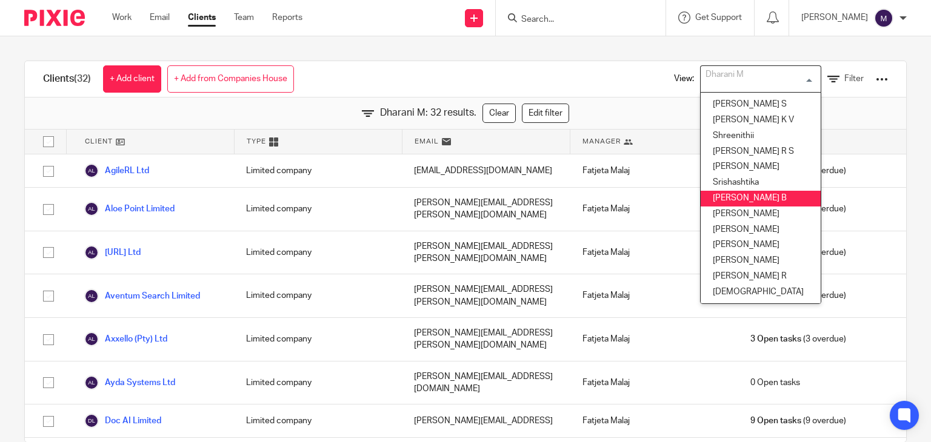
click at [728, 191] on li "[PERSON_NAME] B" at bounding box center [761, 199] width 120 height 16
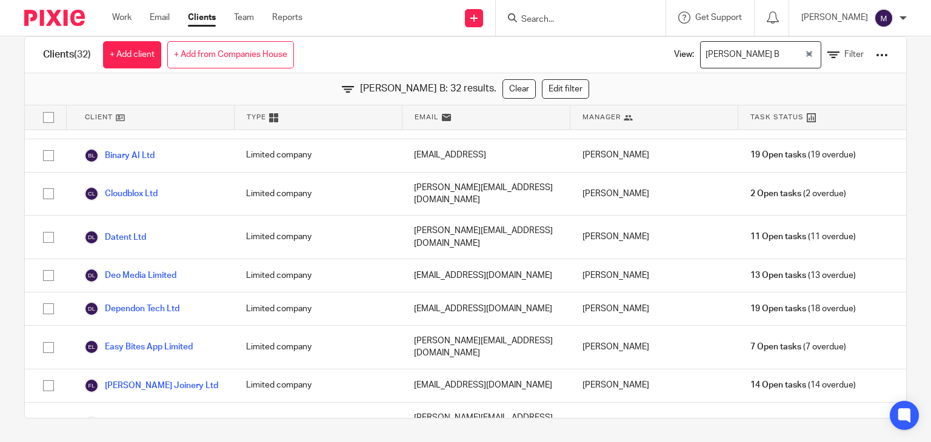
scroll to position [0, 0]
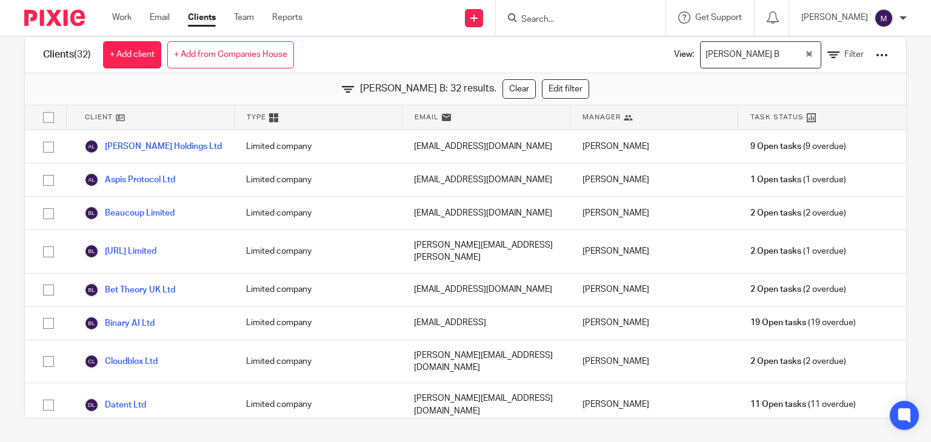
click at [726, 53] on div "[PERSON_NAME] B" at bounding box center [753, 54] width 104 height 24
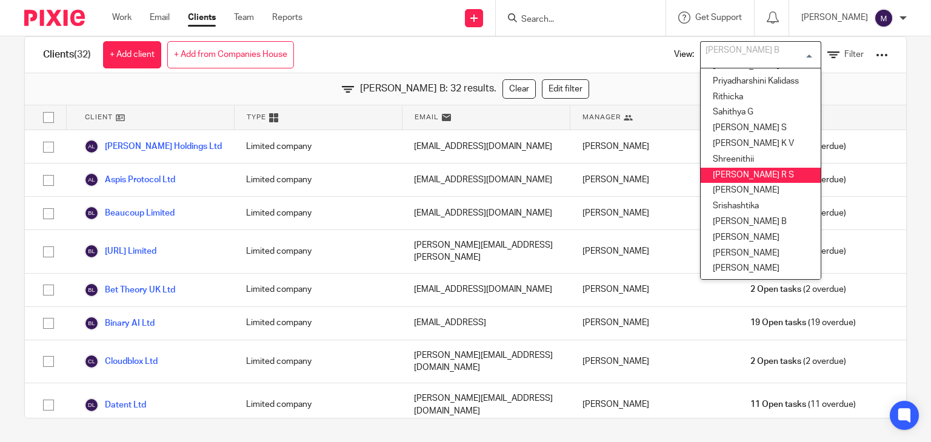
scroll to position [473, 0]
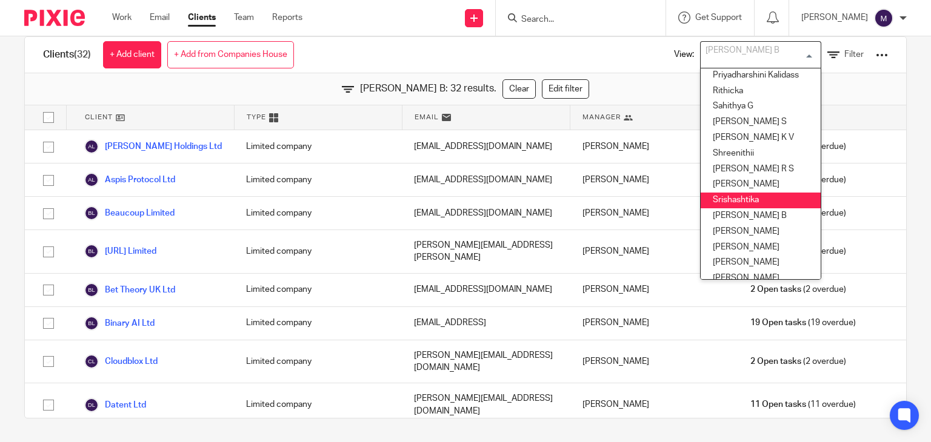
click at [726, 200] on li "Srishashtika" at bounding box center [761, 201] width 120 height 16
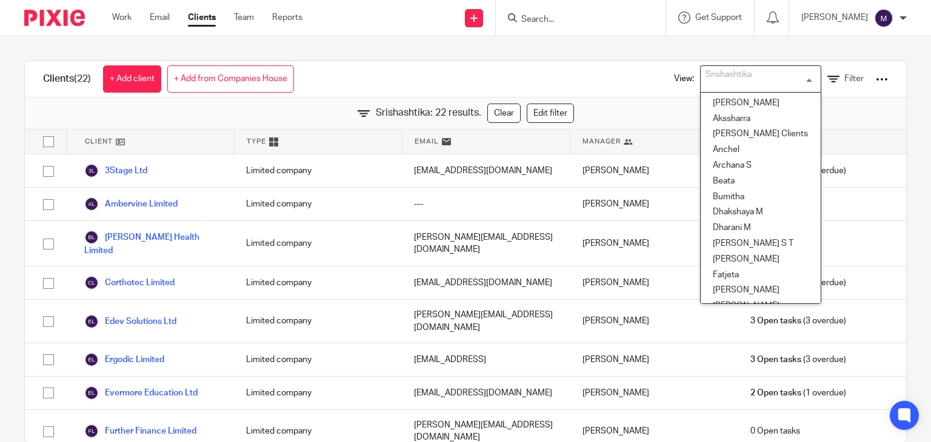
scroll to position [400, 0]
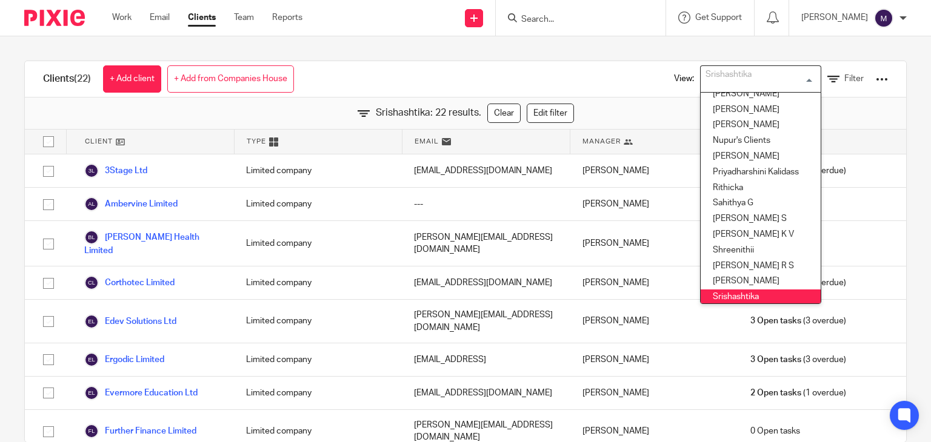
click at [727, 76] on div "Srishashtika" at bounding box center [758, 78] width 115 height 24
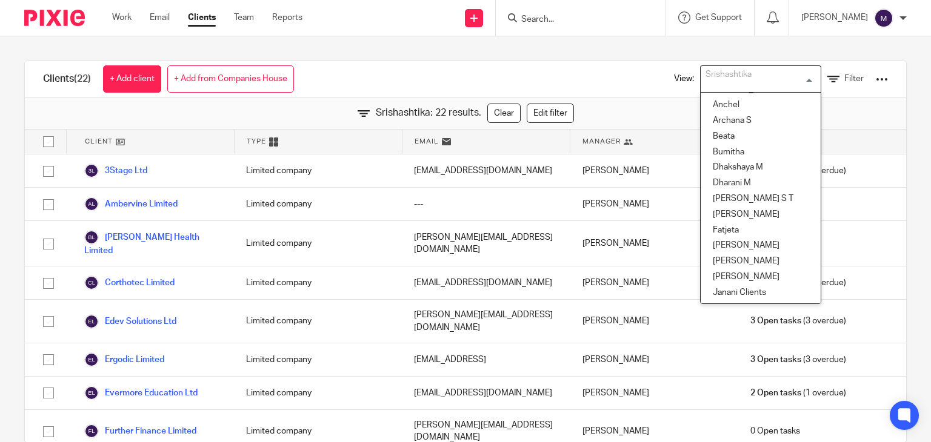
scroll to position [0, 0]
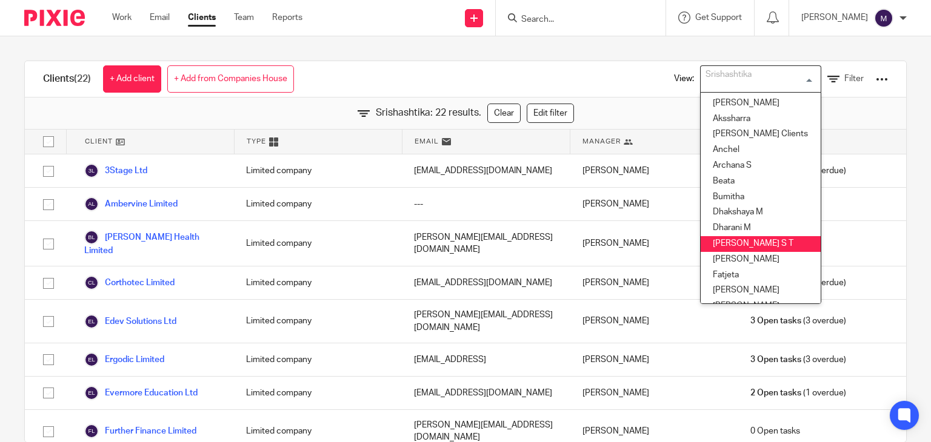
click at [708, 245] on li "[PERSON_NAME] S T" at bounding box center [761, 244] width 120 height 16
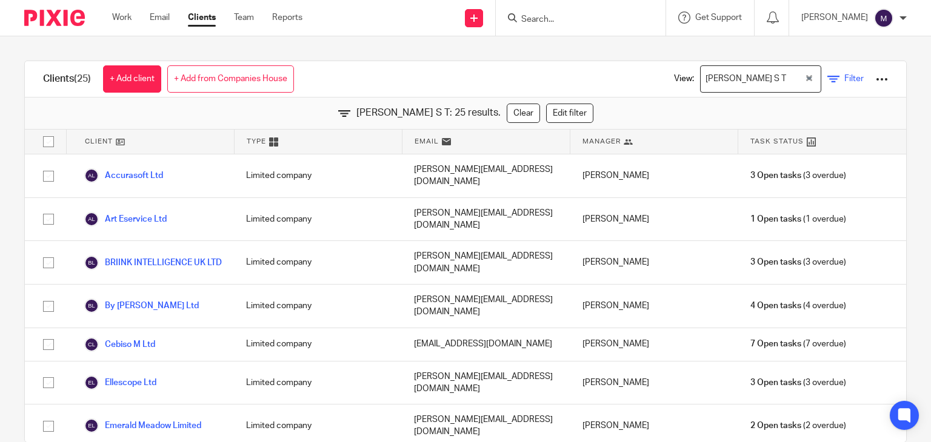
click at [827, 83] on icon at bounding box center [833, 79] width 12 height 12
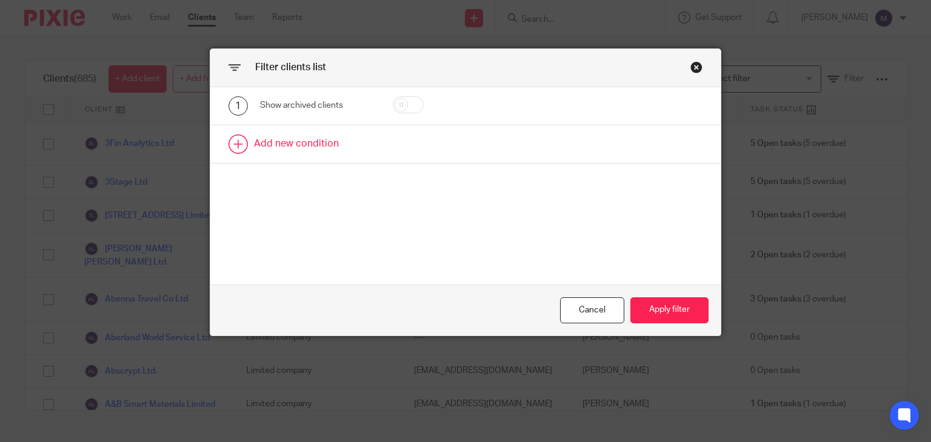
click at [314, 149] on link at bounding box center [465, 144] width 511 height 38
click at [315, 148] on div "Field" at bounding box center [311, 147] width 83 height 25
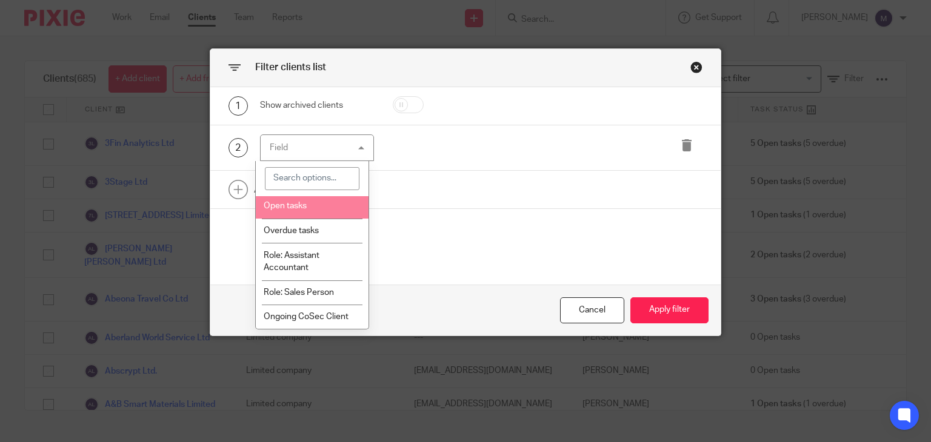
scroll to position [102, 0]
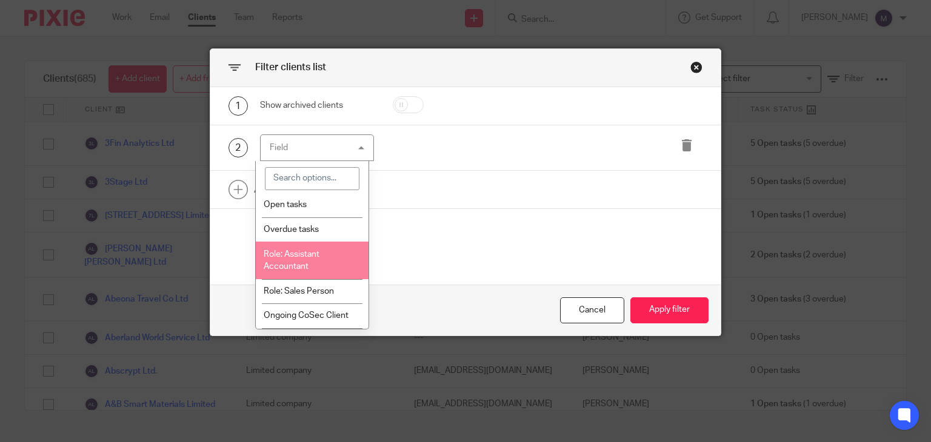
click at [310, 259] on span "Role: Assistant Accountant" at bounding box center [292, 260] width 56 height 21
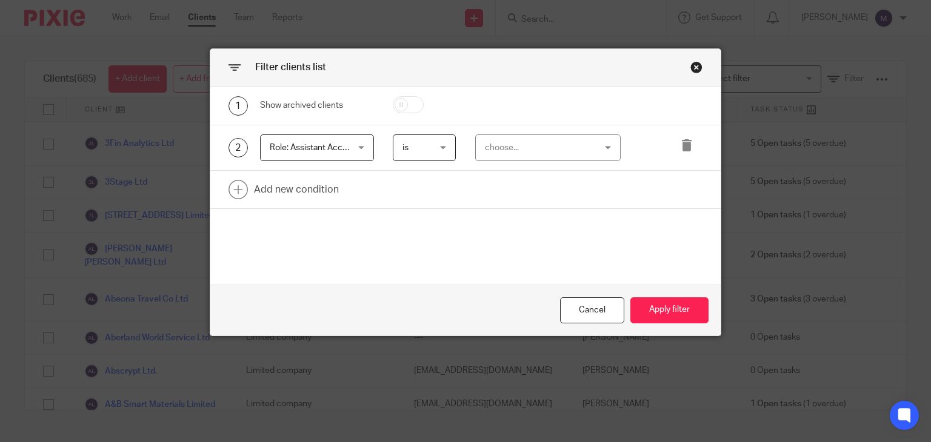
click at [500, 150] on div "choose..." at bounding box center [539, 147] width 108 height 25
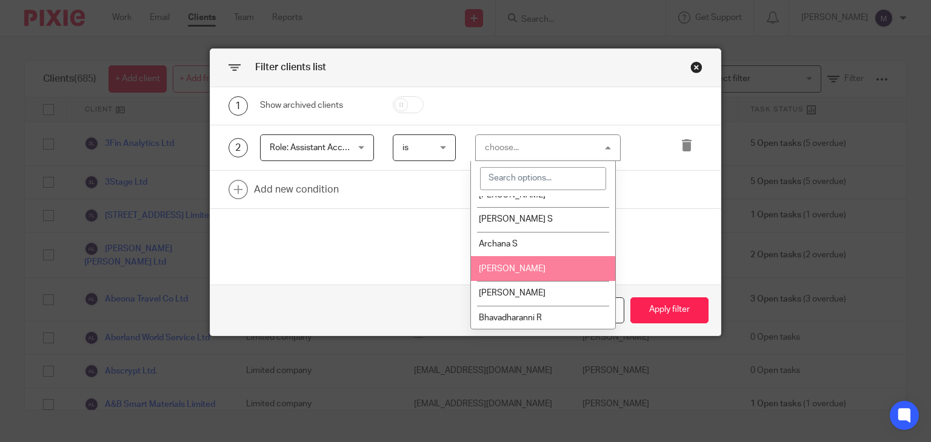
scroll to position [82, 0]
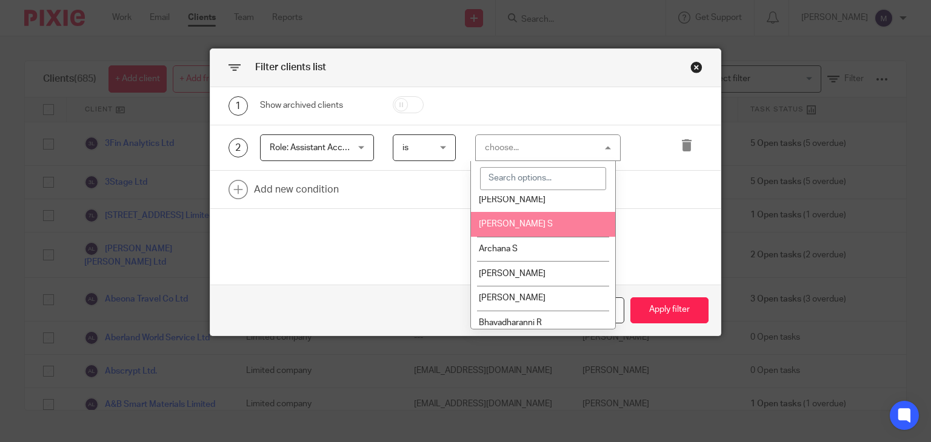
click at [504, 231] on li "[PERSON_NAME] S" at bounding box center [543, 224] width 144 height 25
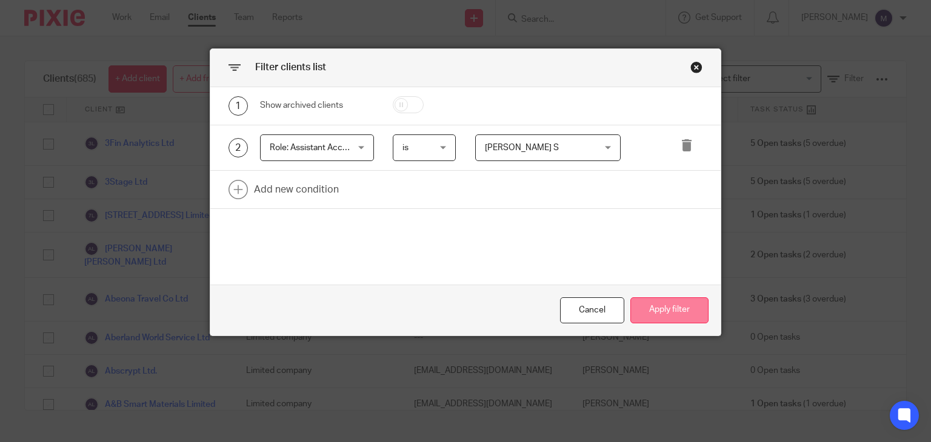
click at [659, 305] on button "Apply filter" at bounding box center [669, 311] width 78 height 26
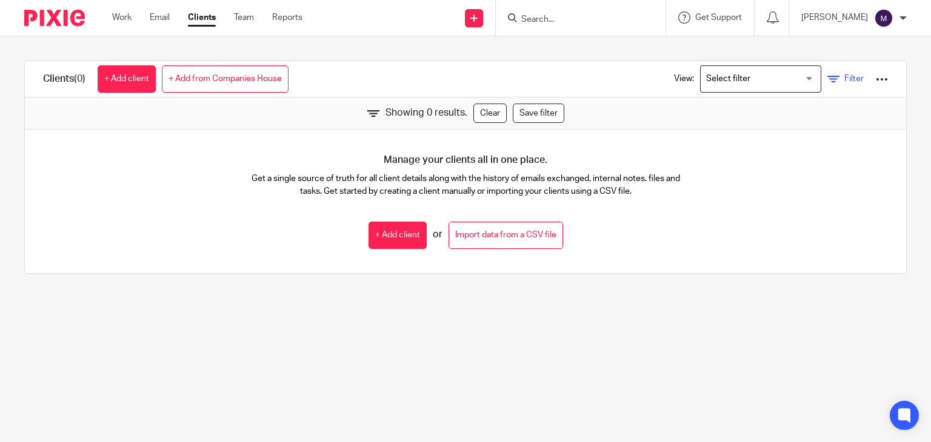
click at [844, 78] on span "Filter" at bounding box center [853, 79] width 19 height 8
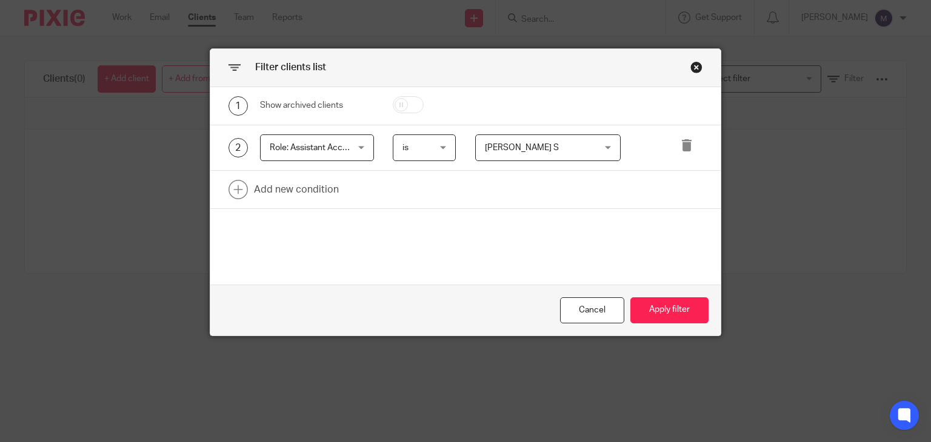
click at [531, 153] on span "[PERSON_NAME] S" at bounding box center [539, 147] width 108 height 25
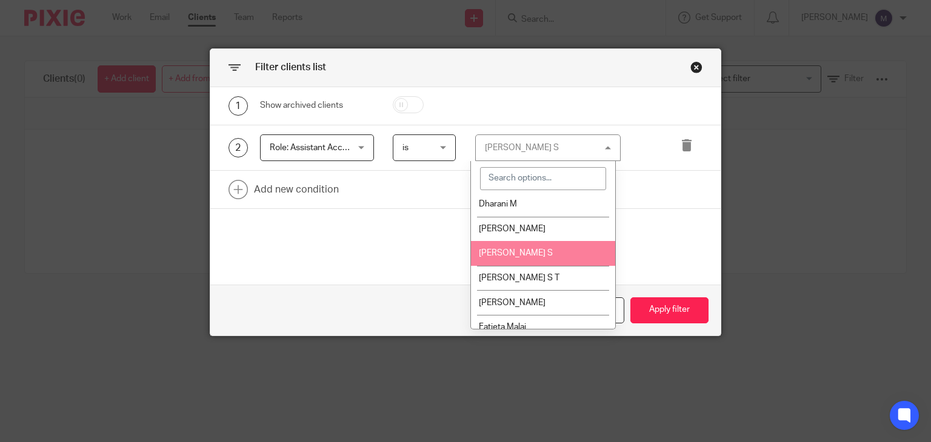
scroll to position [337, 0]
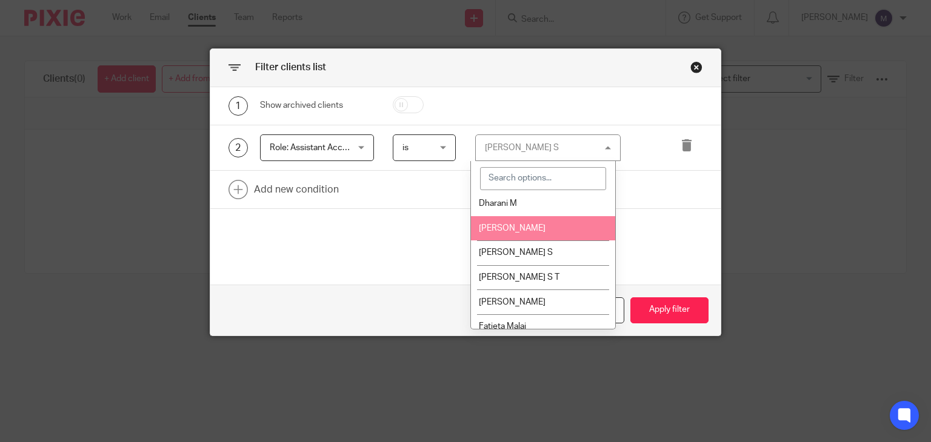
click at [523, 231] on span "[PERSON_NAME]" at bounding box center [512, 228] width 67 height 8
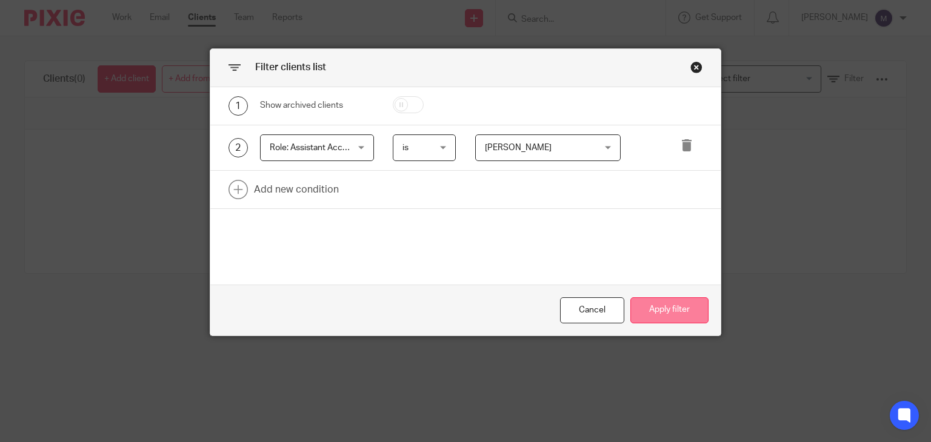
click at [659, 310] on button "Apply filter" at bounding box center [669, 311] width 78 height 26
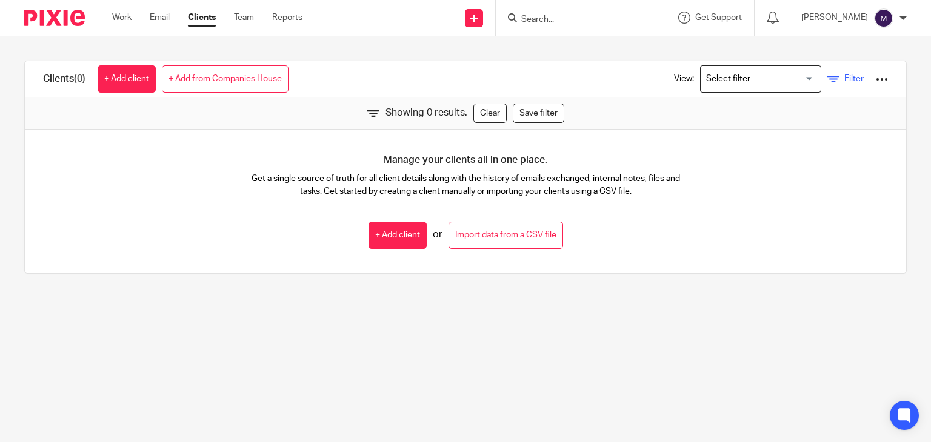
click at [833, 73] on link "Filter" at bounding box center [845, 79] width 36 height 13
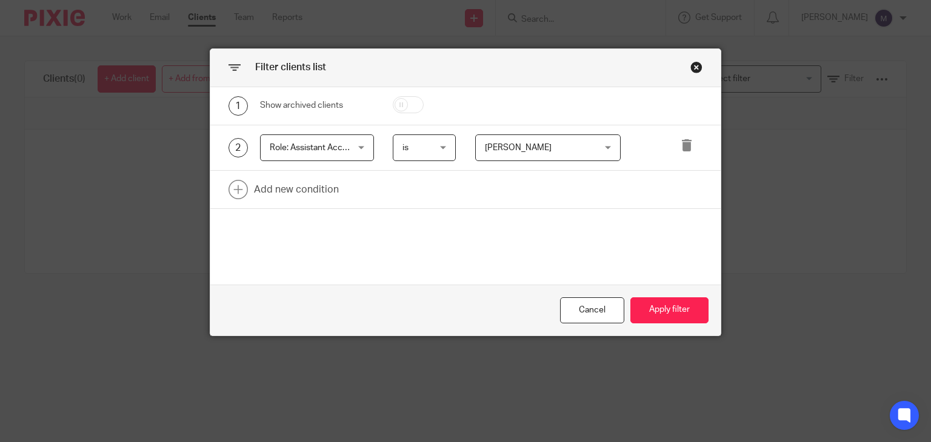
click at [568, 152] on span "[PERSON_NAME]" at bounding box center [539, 147] width 108 height 25
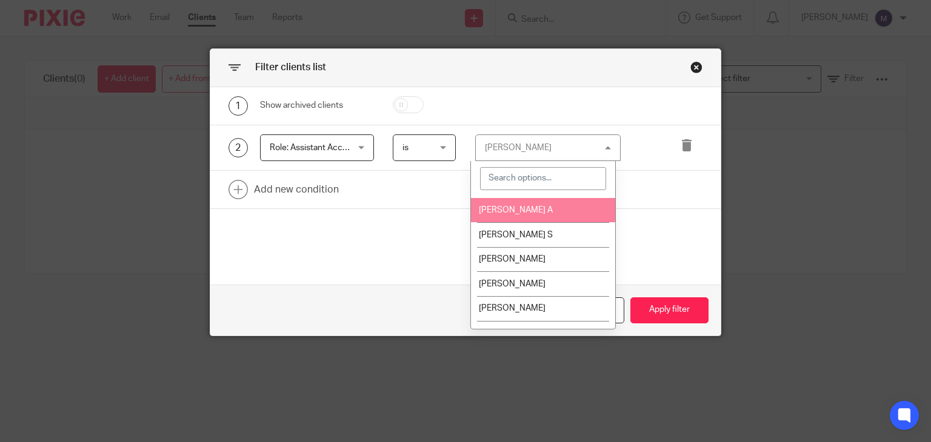
scroll to position [577, 0]
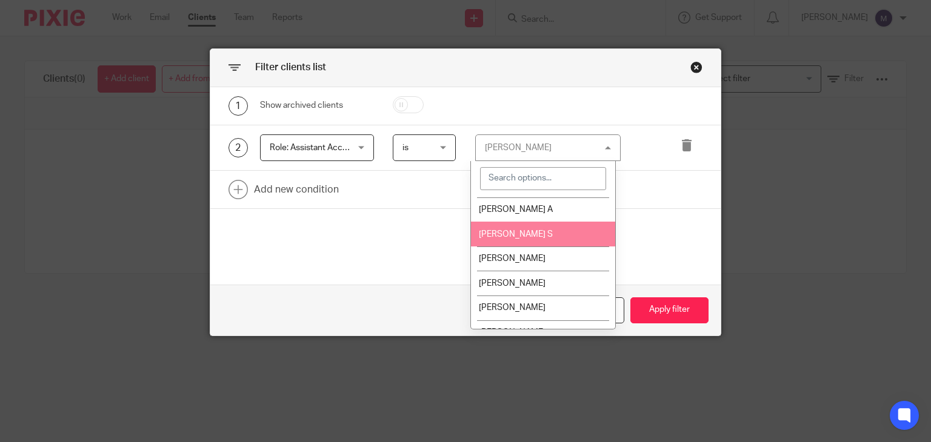
click at [541, 238] on li "[PERSON_NAME] S" at bounding box center [543, 234] width 144 height 25
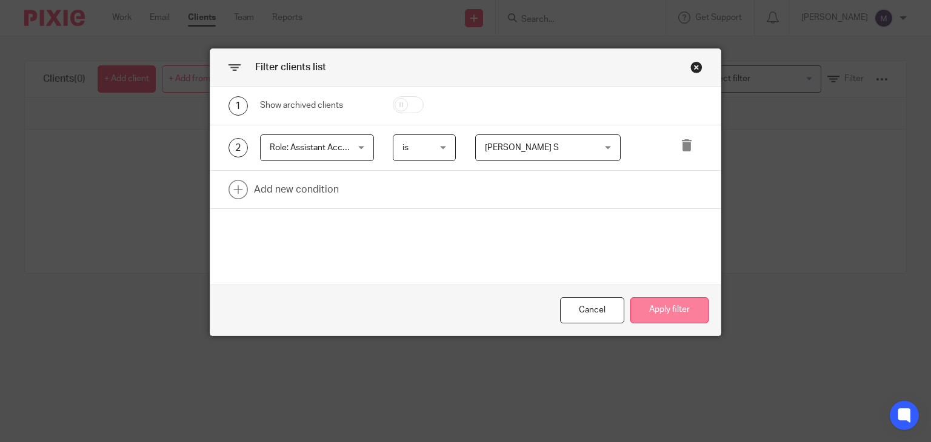
click at [664, 310] on button "Apply filter" at bounding box center [669, 311] width 78 height 26
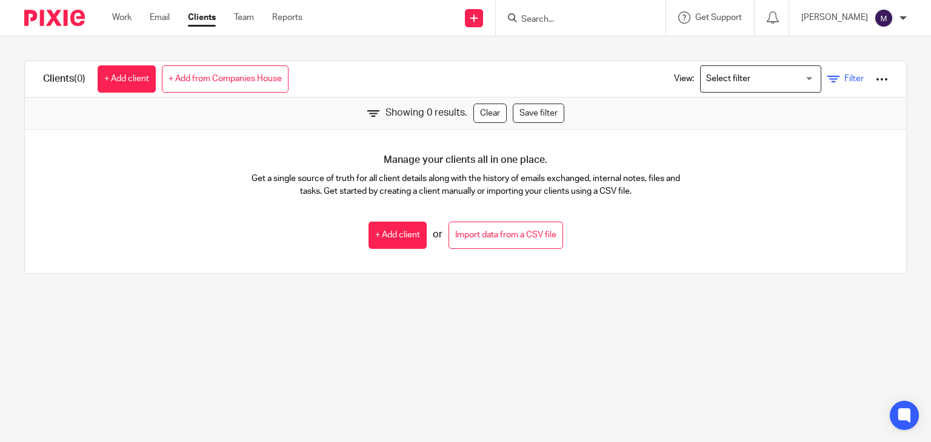
click at [827, 76] on link "Filter" at bounding box center [845, 79] width 36 height 13
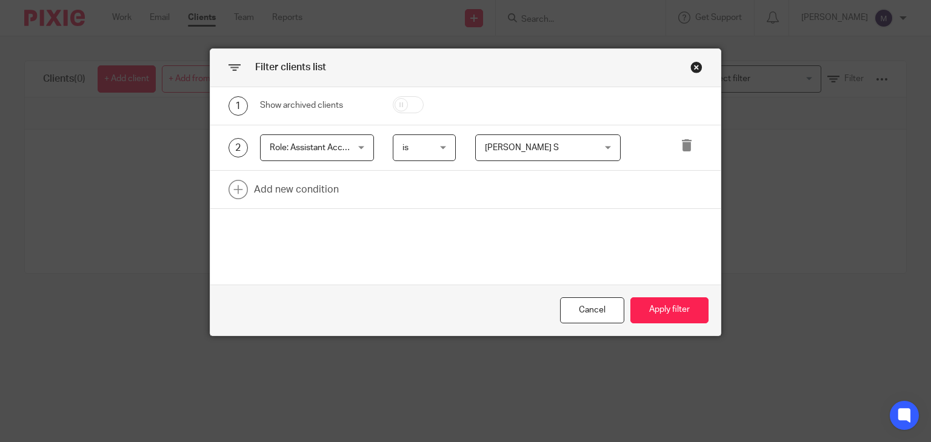
click at [587, 146] on span "[PERSON_NAME] S" at bounding box center [539, 147] width 108 height 25
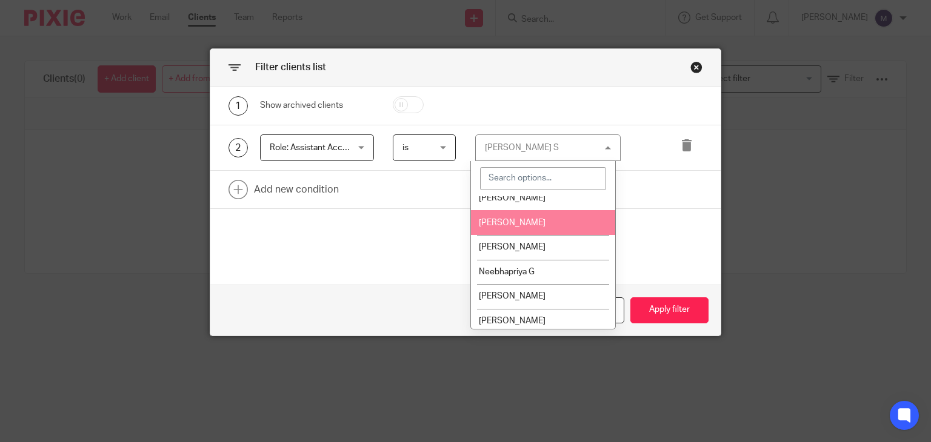
scroll to position [1231, 0]
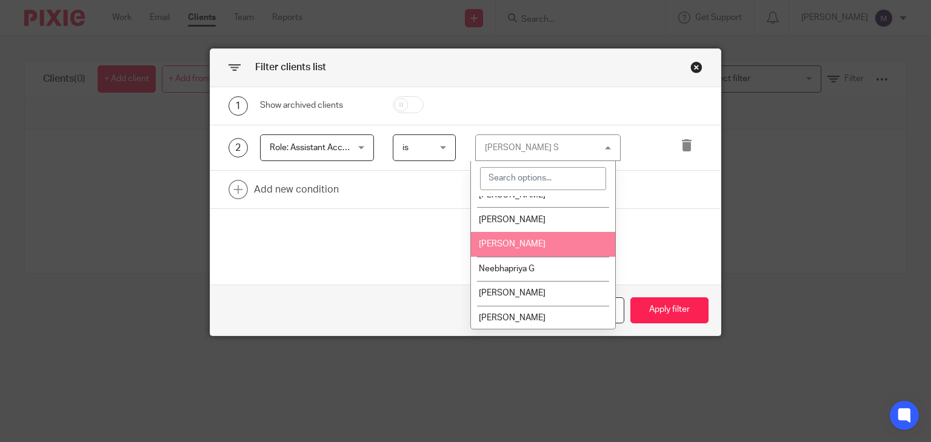
click at [536, 248] on span "[PERSON_NAME]" at bounding box center [512, 244] width 67 height 8
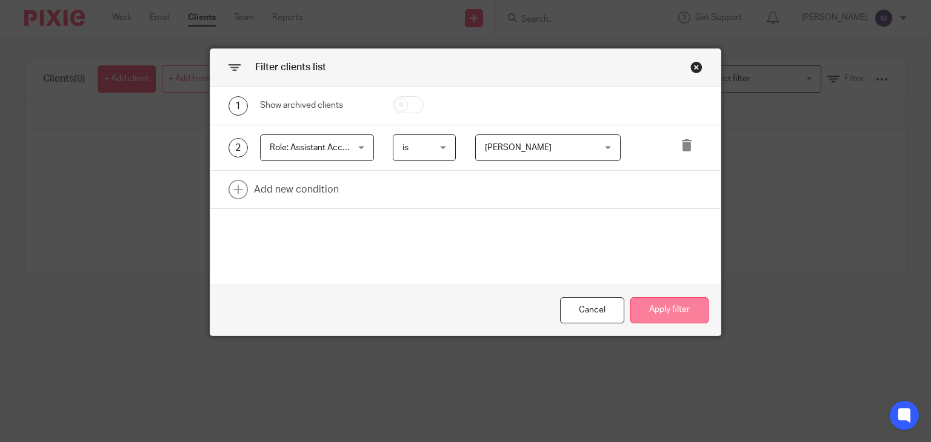
click at [657, 311] on button "Apply filter" at bounding box center [669, 311] width 78 height 26
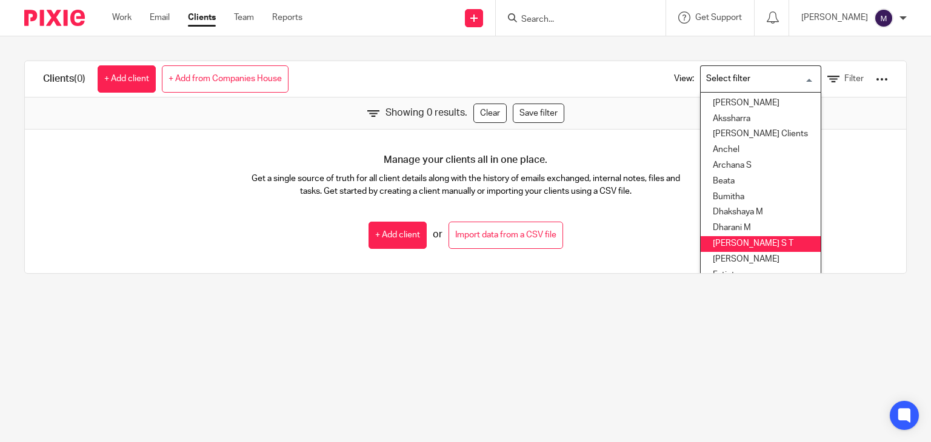
click at [720, 85] on input "Search for option" at bounding box center [758, 78] width 112 height 21
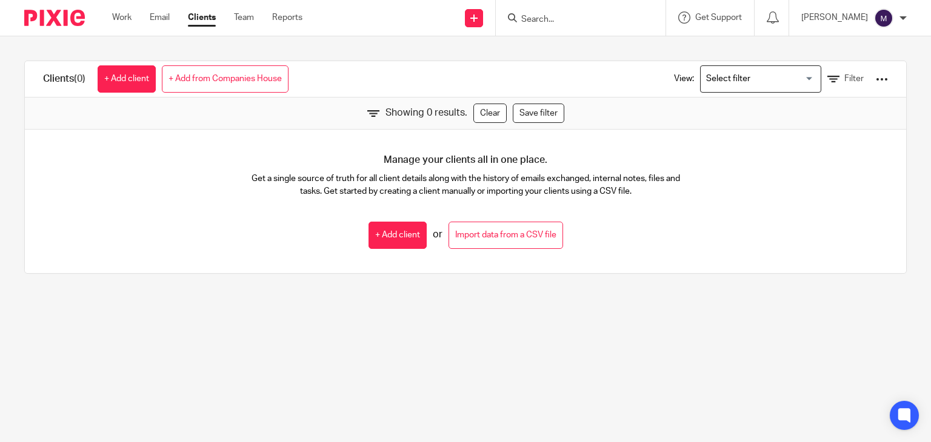
click at [617, 173] on p "Get a single source of truth for all client details along with the history of e…" at bounding box center [465, 185] width 441 height 25
click at [831, 74] on link "Filter" at bounding box center [845, 79] width 36 height 13
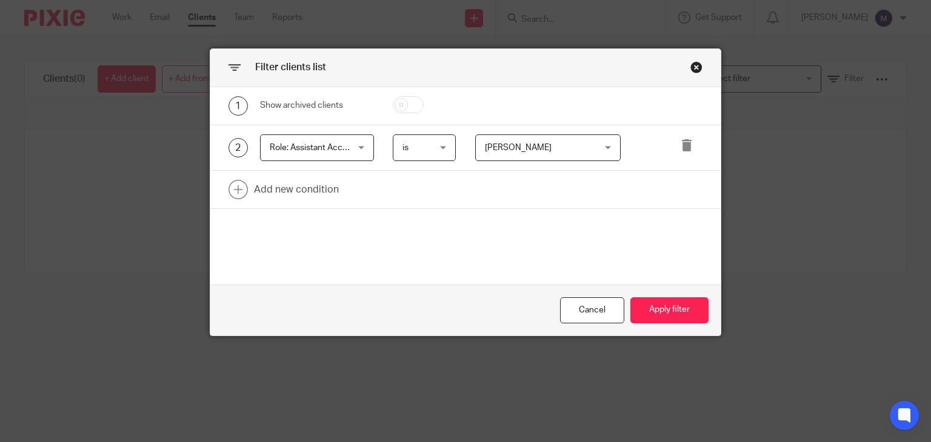
click at [538, 155] on span "[PERSON_NAME]" at bounding box center [539, 147] width 108 height 25
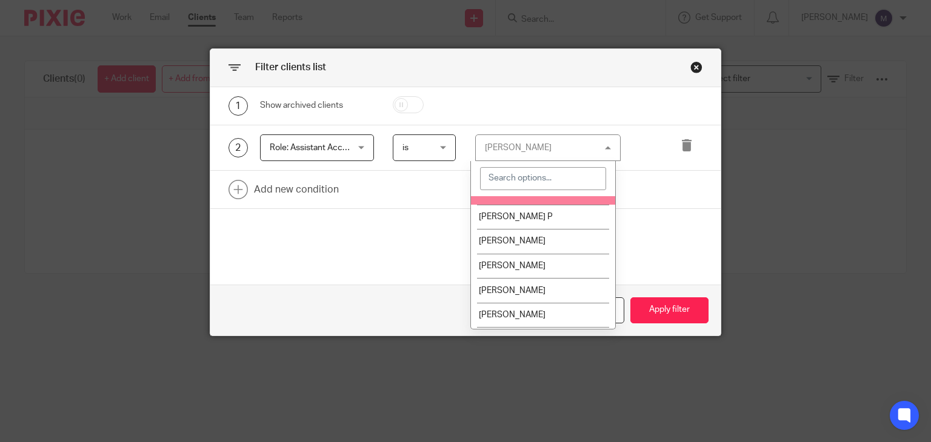
scroll to position [2097, 0]
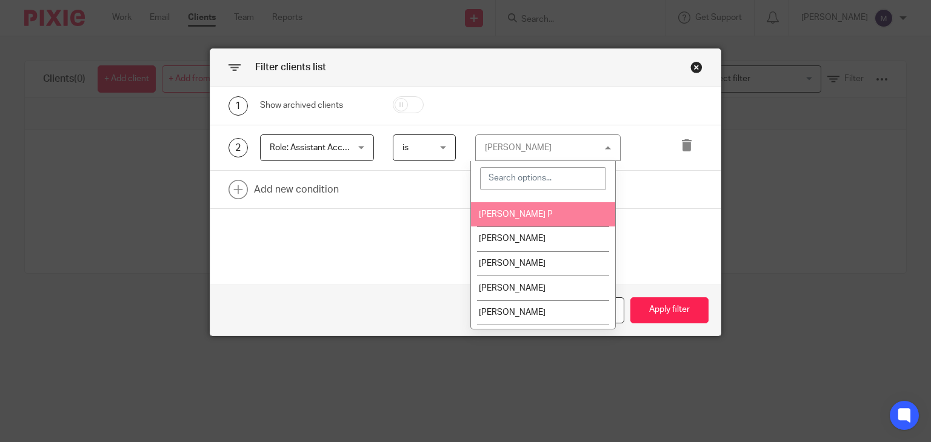
click at [536, 227] on li "[PERSON_NAME] P" at bounding box center [543, 214] width 144 height 25
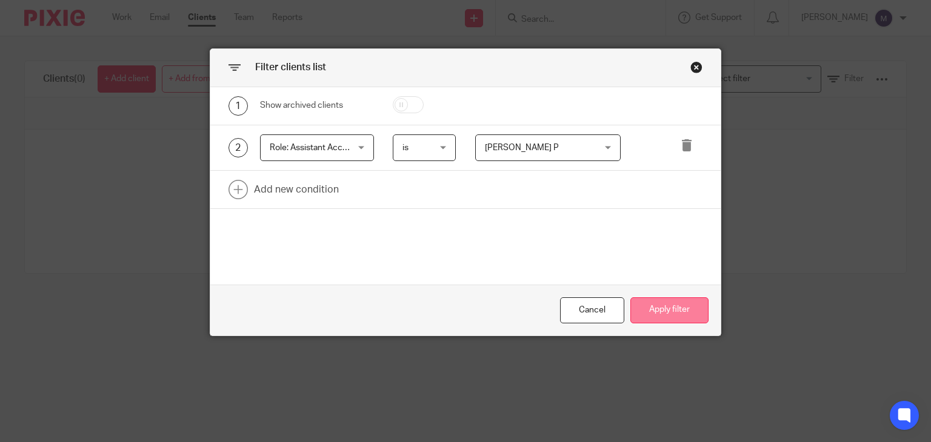
click at [667, 308] on button "Apply filter" at bounding box center [669, 311] width 78 height 26
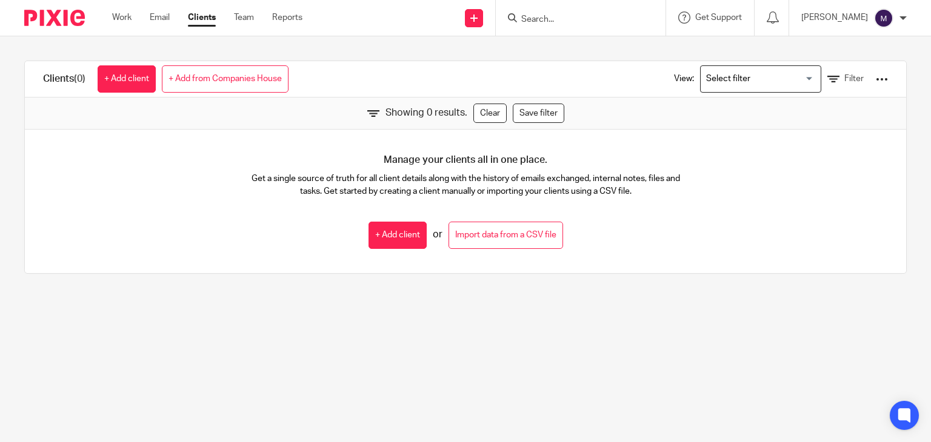
click at [816, 87] on div "View: Loading... Filter" at bounding box center [772, 79] width 232 height 36
click at [844, 76] on span "Filter" at bounding box center [853, 79] width 19 height 8
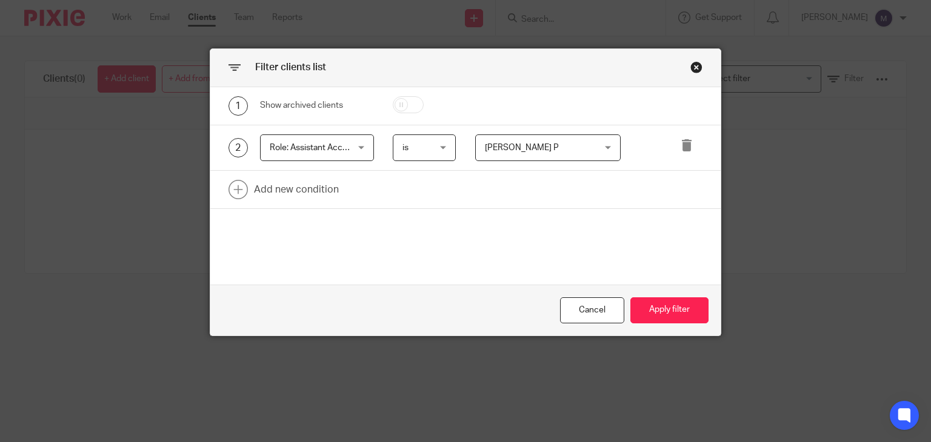
click at [511, 151] on span "[PERSON_NAME] P" at bounding box center [522, 148] width 74 height 8
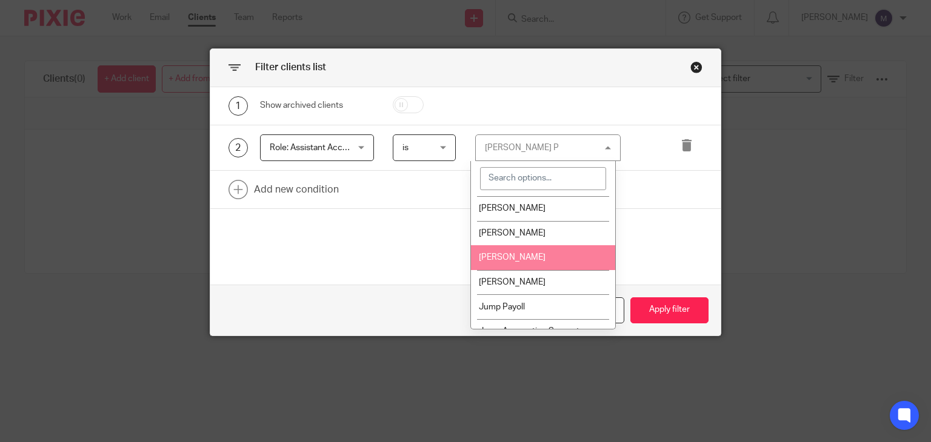
scroll to position [676, 0]
click at [502, 271] on li "[PERSON_NAME]" at bounding box center [543, 258] width 144 height 25
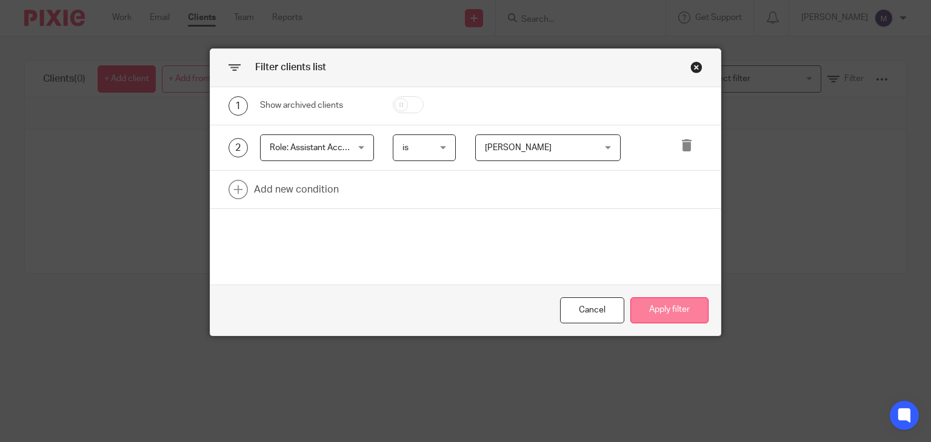
click at [662, 312] on button "Apply filter" at bounding box center [669, 311] width 78 height 26
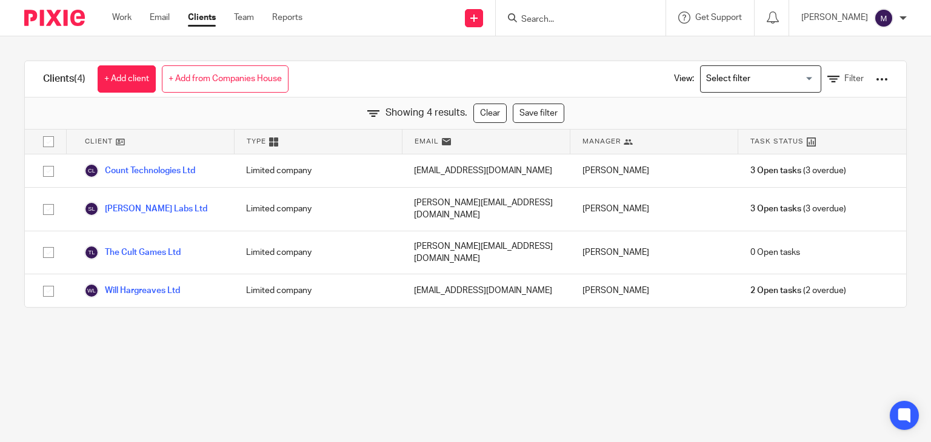
click at [679, 321] on main "Clients (4) + Add client + Add from Companies House View: Loading... Filter Sho…" at bounding box center [465, 221] width 931 height 442
click at [475, 122] on link "Clear" at bounding box center [489, 113] width 33 height 19
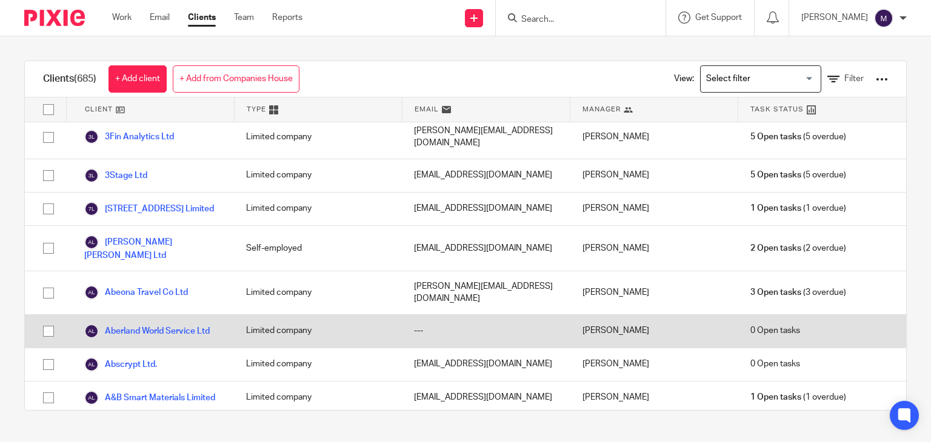
scroll to position [0, 0]
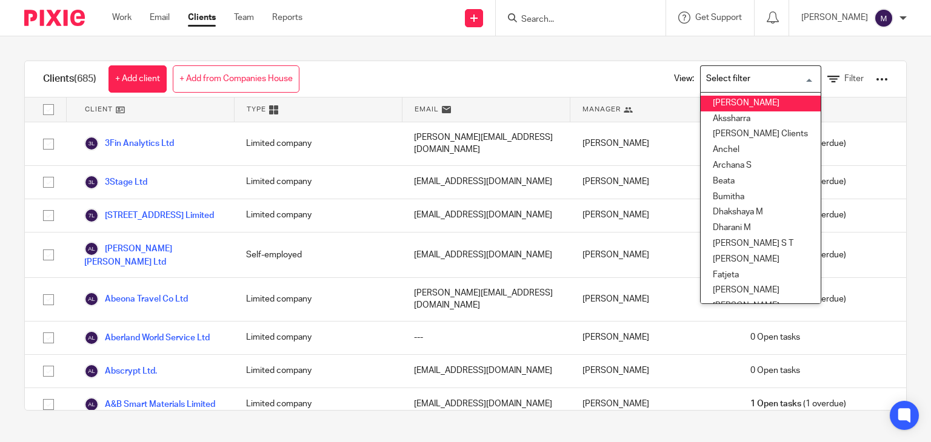
click at [729, 91] on div "Loading..." at bounding box center [760, 78] width 121 height 27
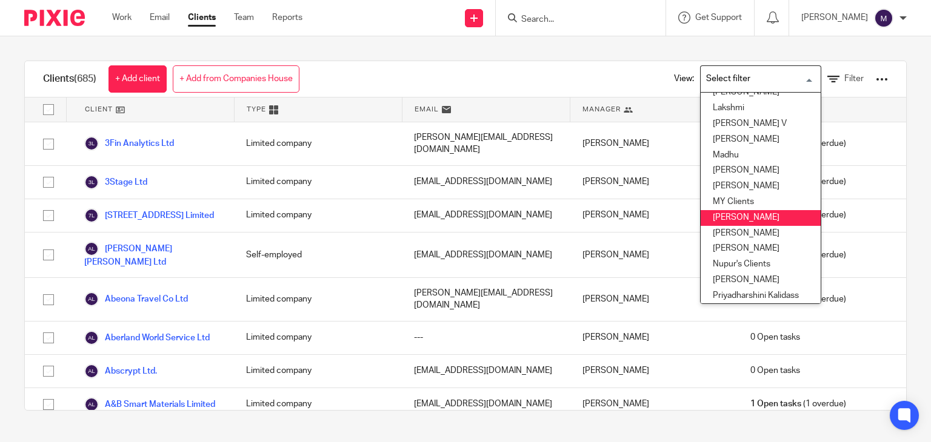
scroll to position [278, 0]
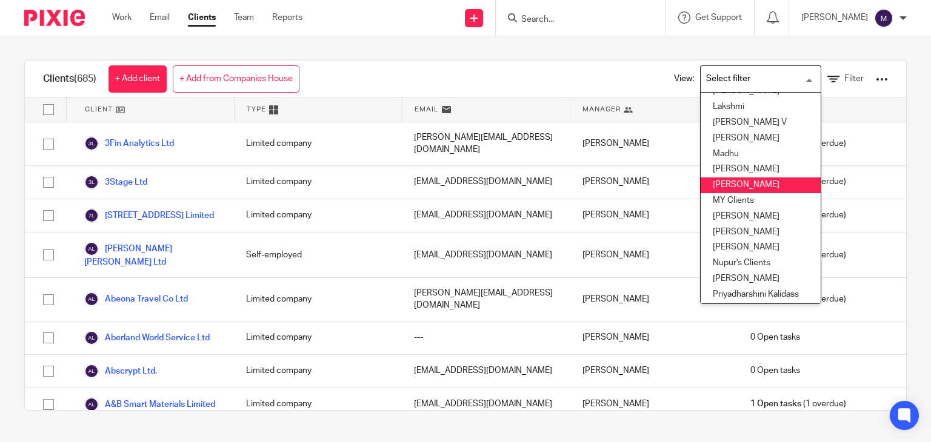
click at [720, 184] on li "Mithun" at bounding box center [761, 186] width 120 height 16
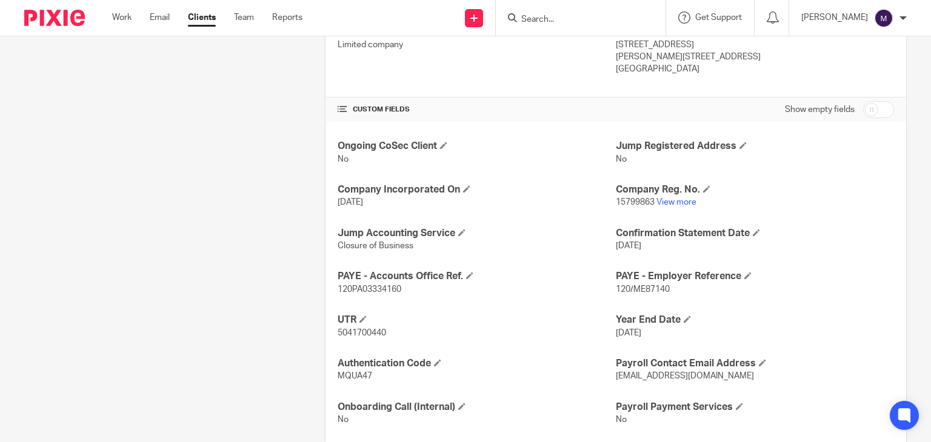
scroll to position [344, 0]
click at [659, 201] on link "View more" at bounding box center [676, 202] width 40 height 8
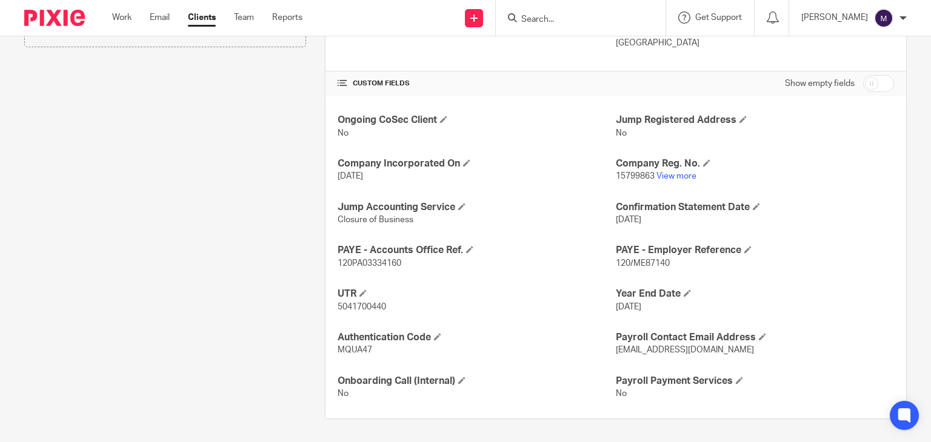
scroll to position [0, 0]
